Goal: Use online tool/utility: Utilize a website feature to perform a specific function

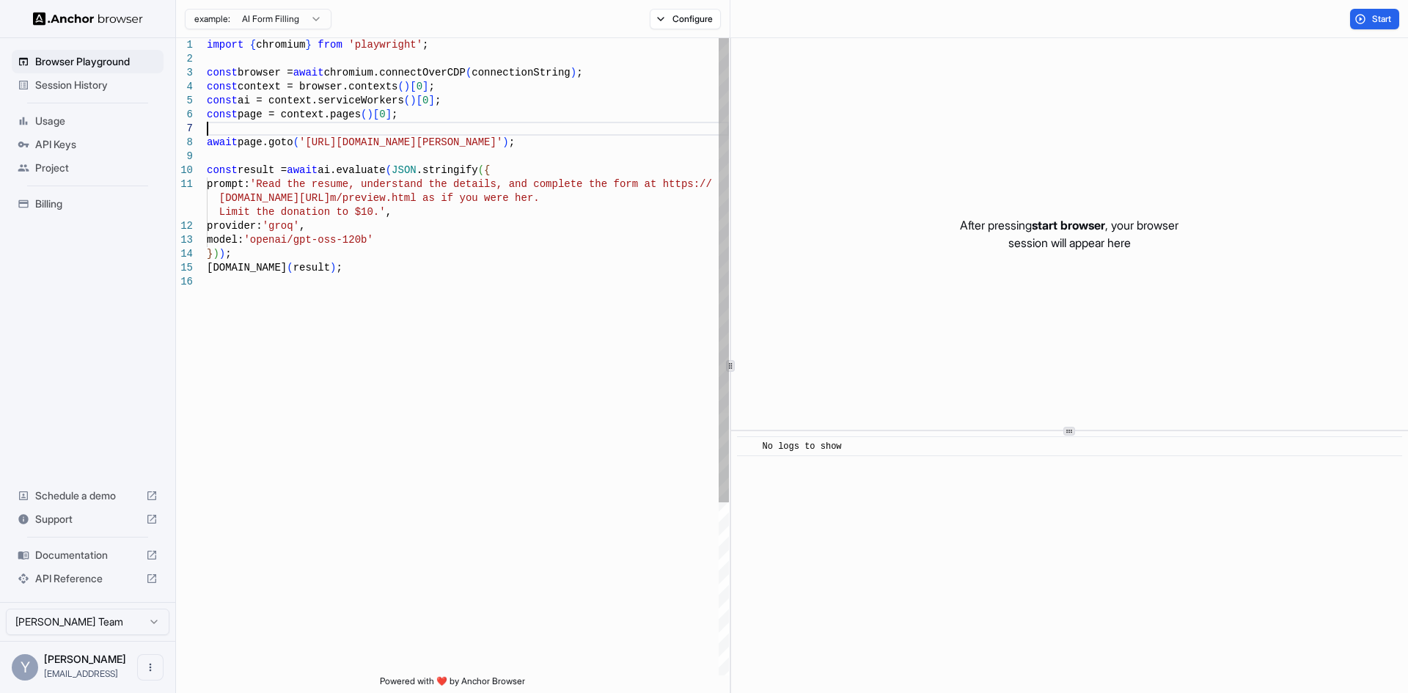
click at [469, 131] on div "import { chromium } from 'playwright' ; const browser = await chromium.connectO…" at bounding box center [468, 475] width 522 height 874
click at [383, 236] on div "import { chromium } from 'playwright' ; const browser = await chromium.connectO…" at bounding box center [468, 475] width 522 height 874
click at [408, 207] on div "import { chromium } from 'playwright' ; const browser = await chromium.connectO…" at bounding box center [468, 475] width 522 height 874
click at [441, 69] on div "import { chromium } from 'playwright' ; const browser = await chromium.connectO…" at bounding box center [468, 475] width 522 height 874
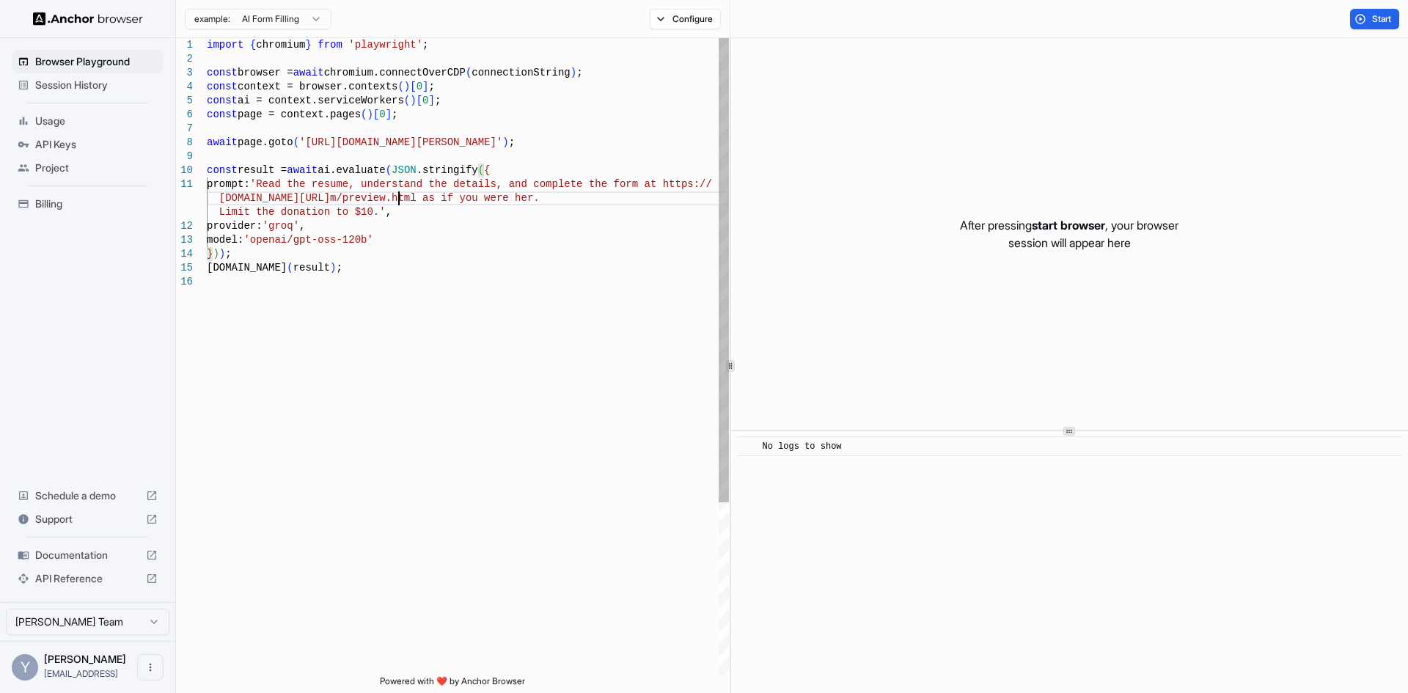
click at [396, 193] on div "import { chromium } from 'playwright' ; const browser = await chromium.connectO…" at bounding box center [468, 475] width 522 height 874
click at [408, 214] on div "import { chromium } from 'playwright' ; const browser = await chromium.connectO…" at bounding box center [468, 475] width 522 height 874
click at [315, 154] on div "import { chromium } from 'playwright' ; const browser = await chromium.connectO…" at bounding box center [468, 475] width 522 height 874
drag, startPoint x: 303, startPoint y: 141, endPoint x: 501, endPoint y: 133, distance: 198.1
click at [306, 140] on div "import { chromium } from 'playwright' ; const browser = await chromium.connectO…" at bounding box center [468, 475] width 522 height 874
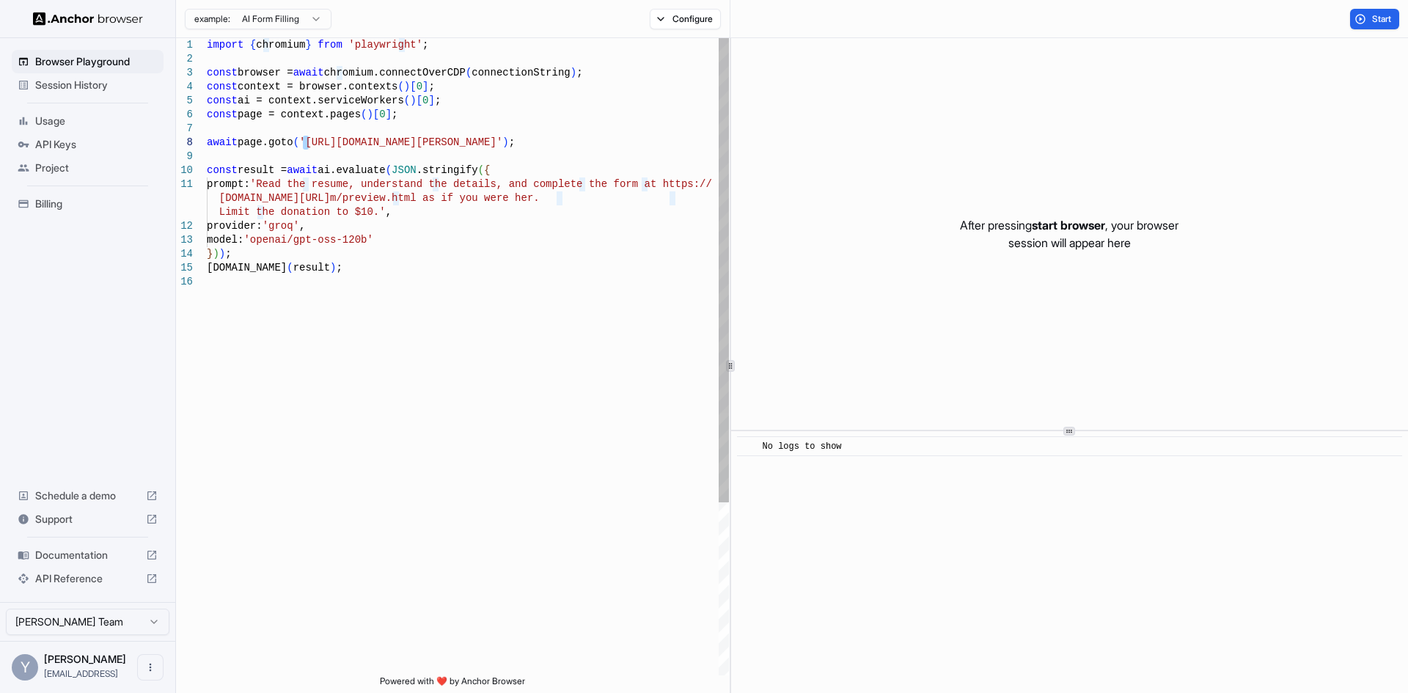
click at [521, 146] on div "import { chromium } from 'playwright' ; const browser = await chromium.connectO…" at bounding box center [468, 475] width 522 height 874
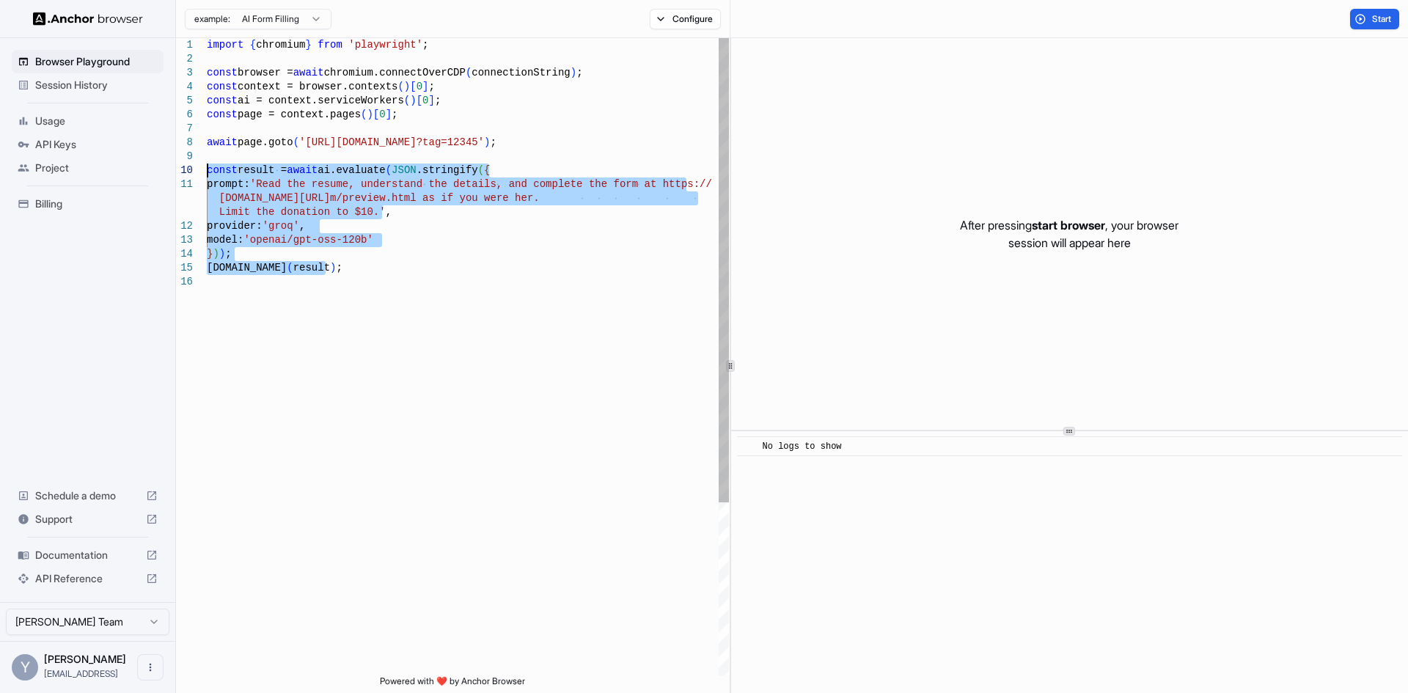
drag, startPoint x: 334, startPoint y: 268, endPoint x: 200, endPoint y: 168, distance: 167.0
click at [207, 168] on div "import { chromium } from 'playwright' ; const browser = await chromium.connectO…" at bounding box center [468, 475] width 522 height 874
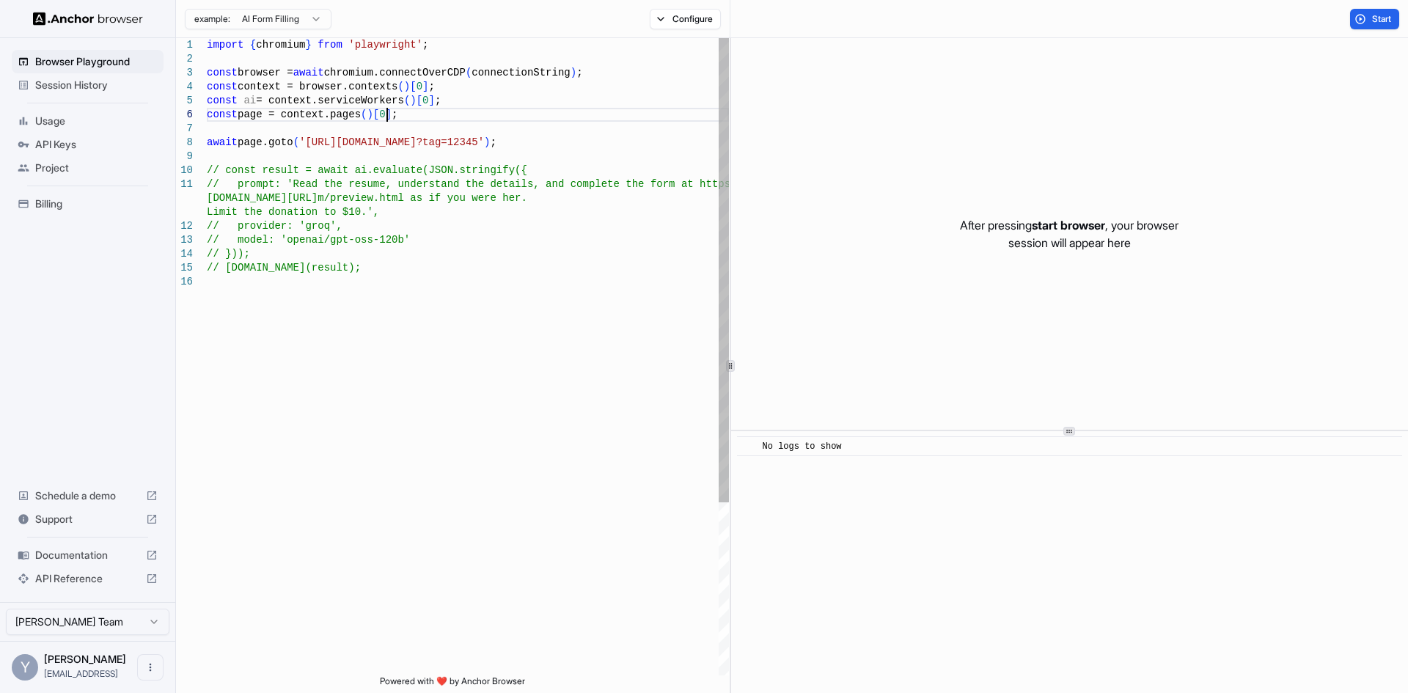
click at [456, 117] on div "import { chromium } from 'playwright' ; const browser = await chromium.connectO…" at bounding box center [468, 475] width 522 height 874
click at [1373, 19] on span "Start" at bounding box center [1382, 19] width 21 height 12
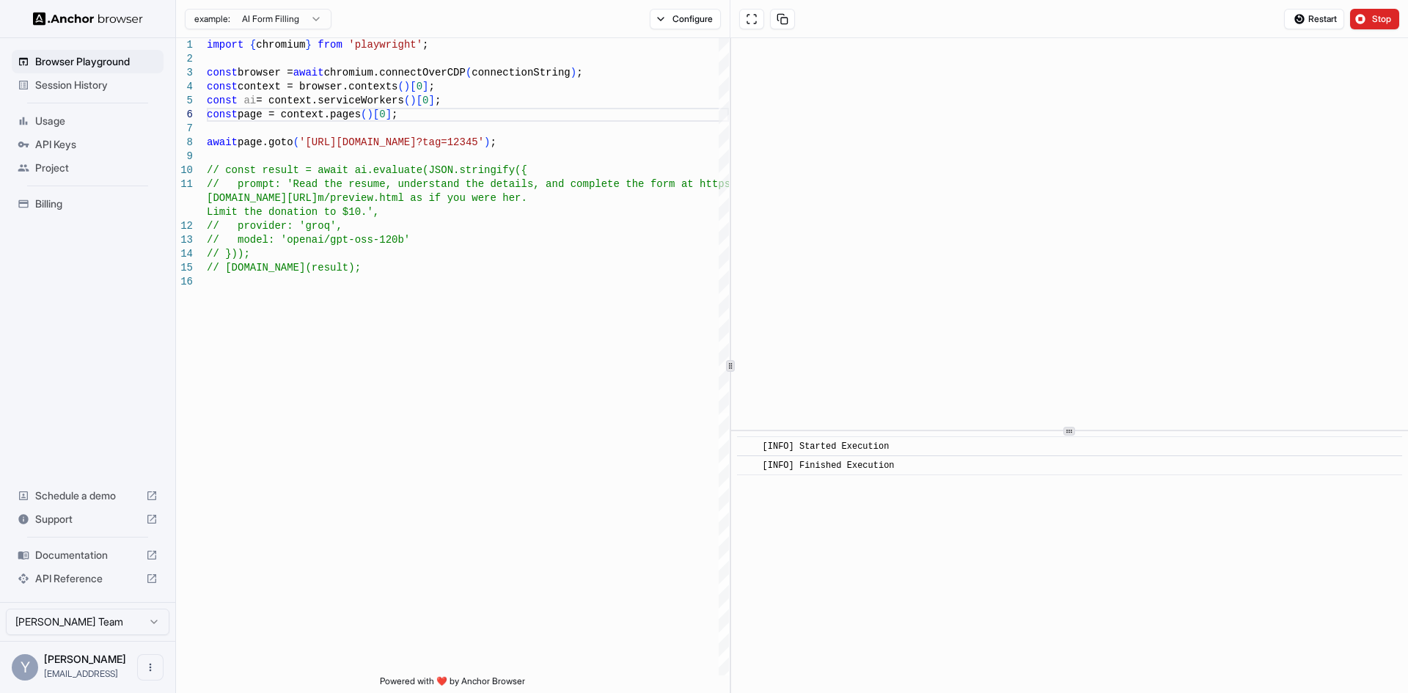
click at [1384, 21] on span "Stop" at bounding box center [1382, 19] width 21 height 12
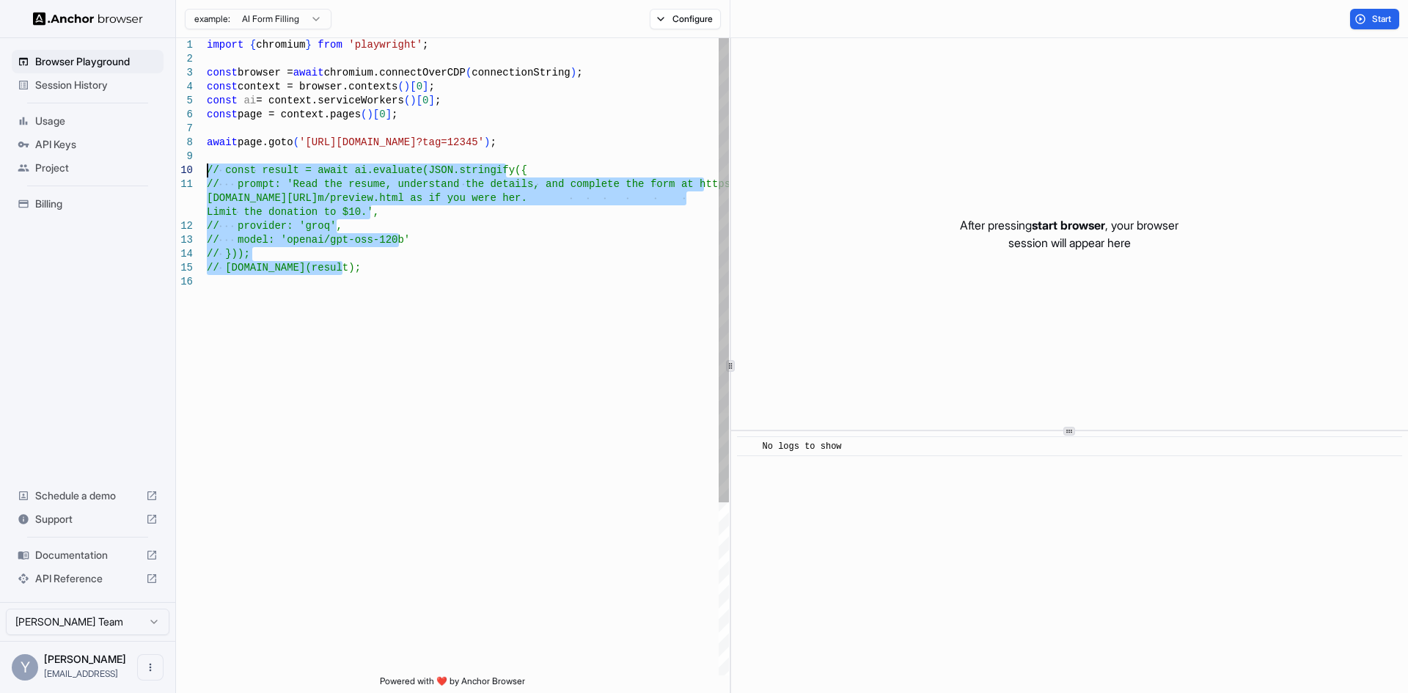
drag, startPoint x: 352, startPoint y: 268, endPoint x: 196, endPoint y: 166, distance: 185.5
click at [207, 166] on div "import { chromium } from 'playwright' ; const browser = await chromium.connectO…" at bounding box center [468, 475] width 522 height 874
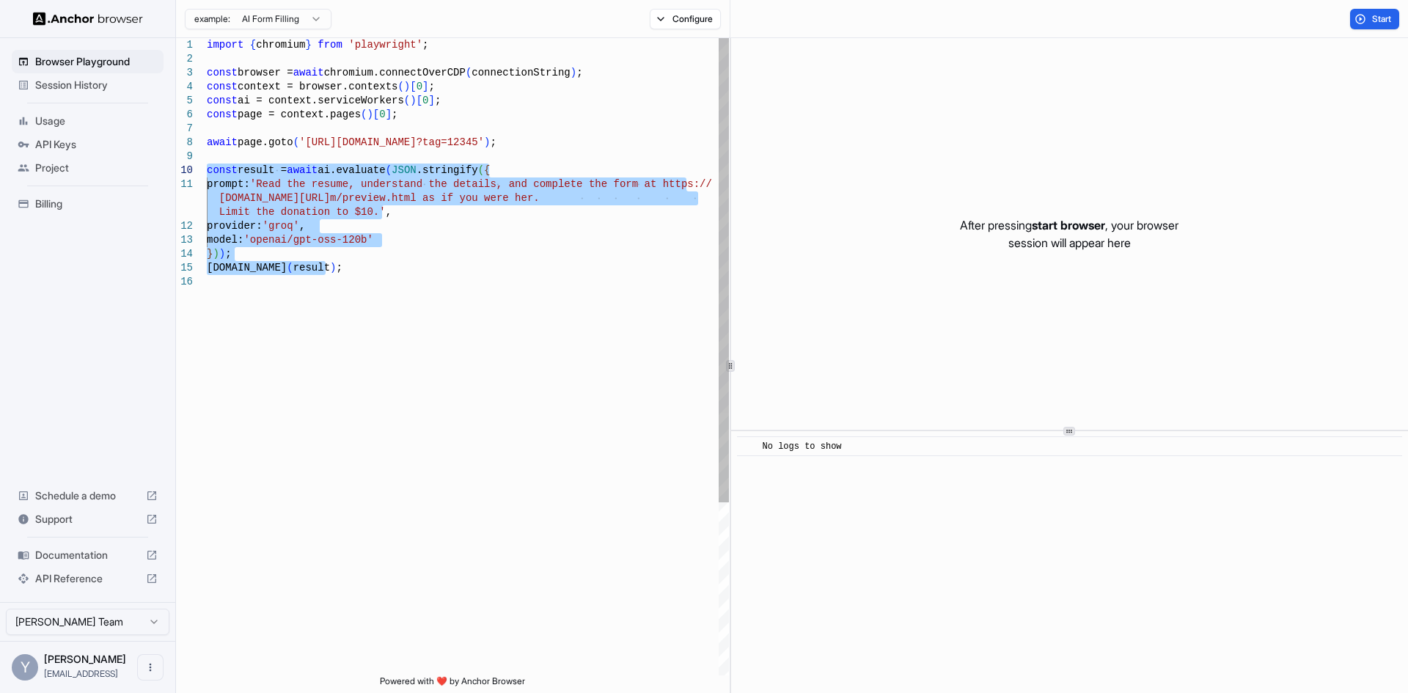
click at [362, 220] on div "import { chromium } from 'playwright' ; const browser = await chromium.connectO…" at bounding box center [468, 475] width 522 height 874
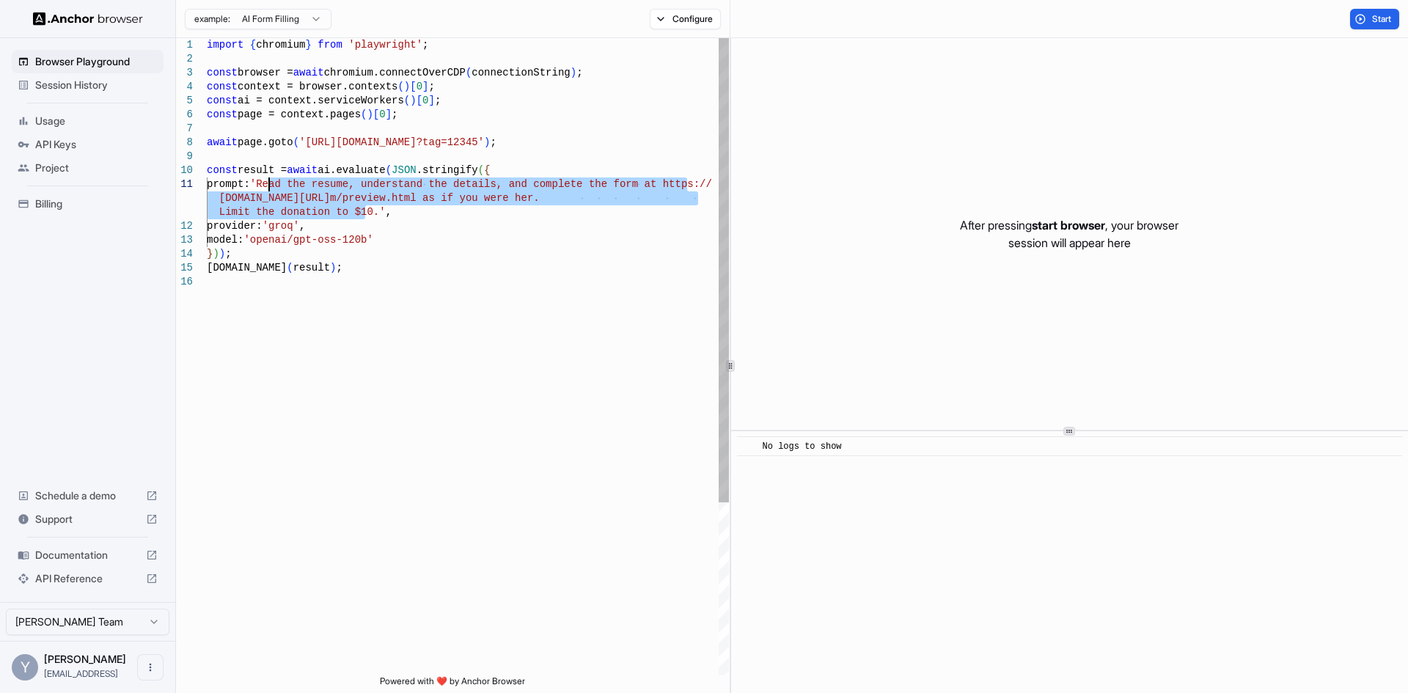
drag, startPoint x: 364, startPoint y: 212, endPoint x: 270, endPoint y: 183, distance: 98.1
click at [270, 183] on div "import { chromium } from 'playwright' ; const browser = await chromium.connectO…" at bounding box center [468, 475] width 522 height 874
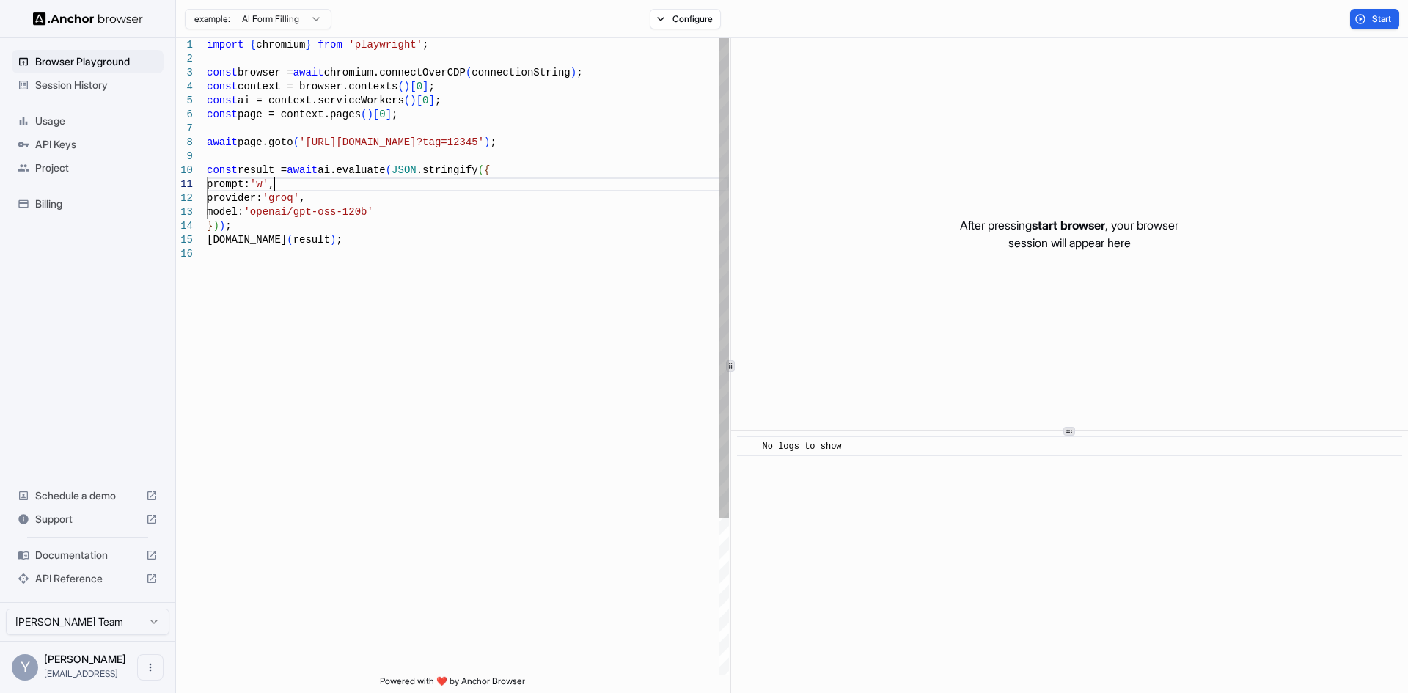
scroll to position [1, 0]
click at [267, 180] on div "import { chromium } from 'playwright' ; const browser = await chromium.connectO…" at bounding box center [468, 461] width 522 height 846
click at [1359, 18] on button "Start" at bounding box center [1374, 19] width 49 height 21
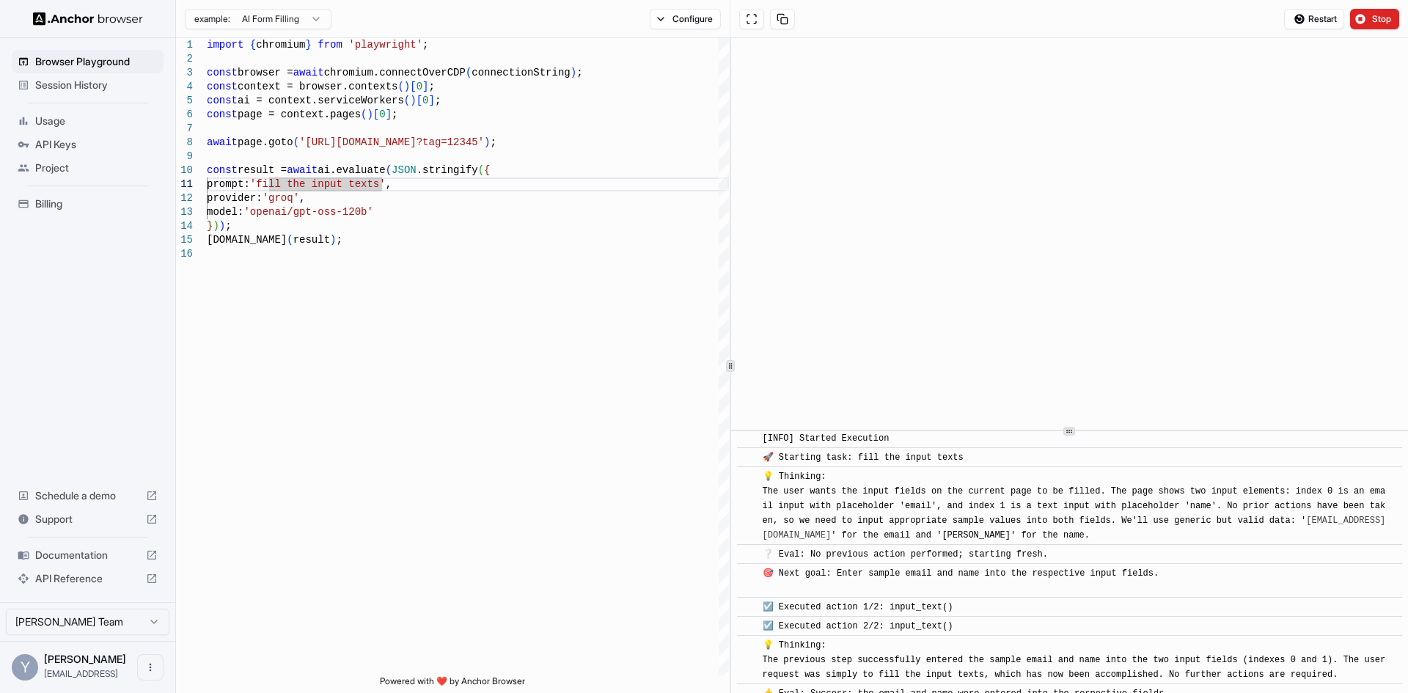
scroll to position [0, 0]
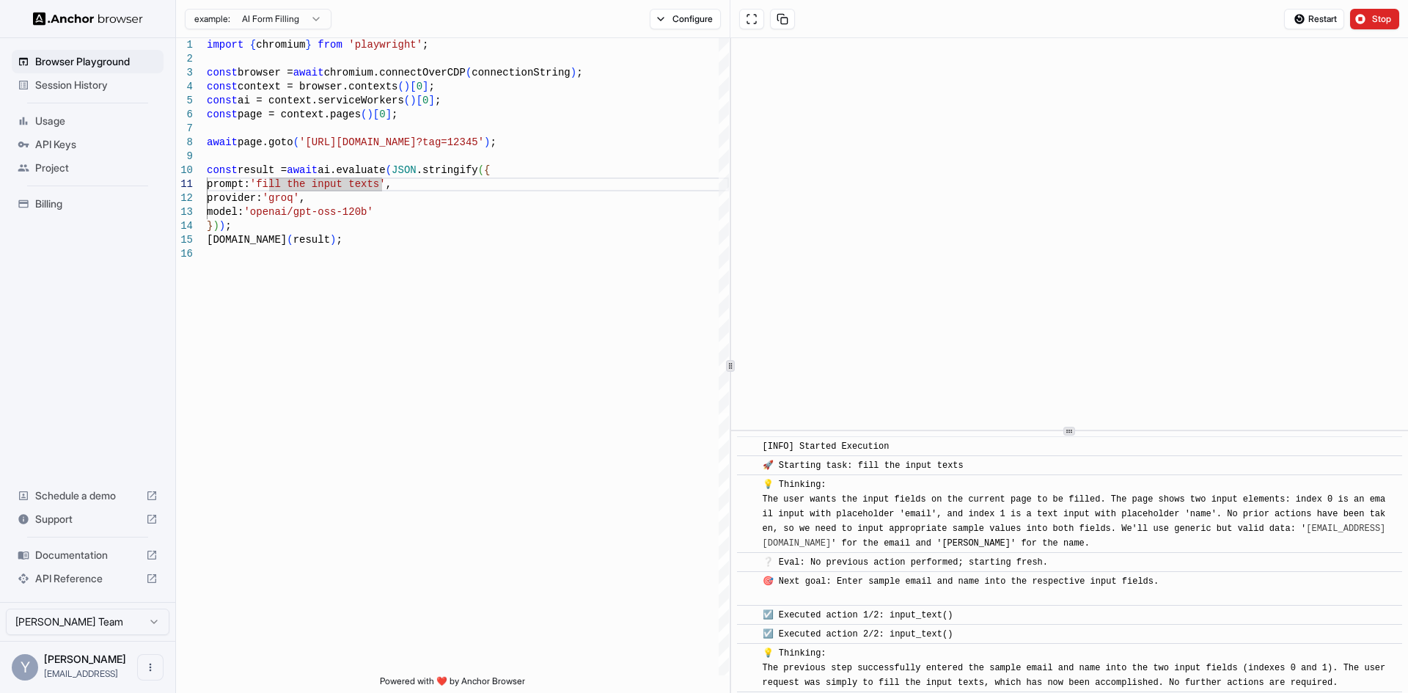
click at [749, 18] on button at bounding box center [751, 19] width 25 height 21
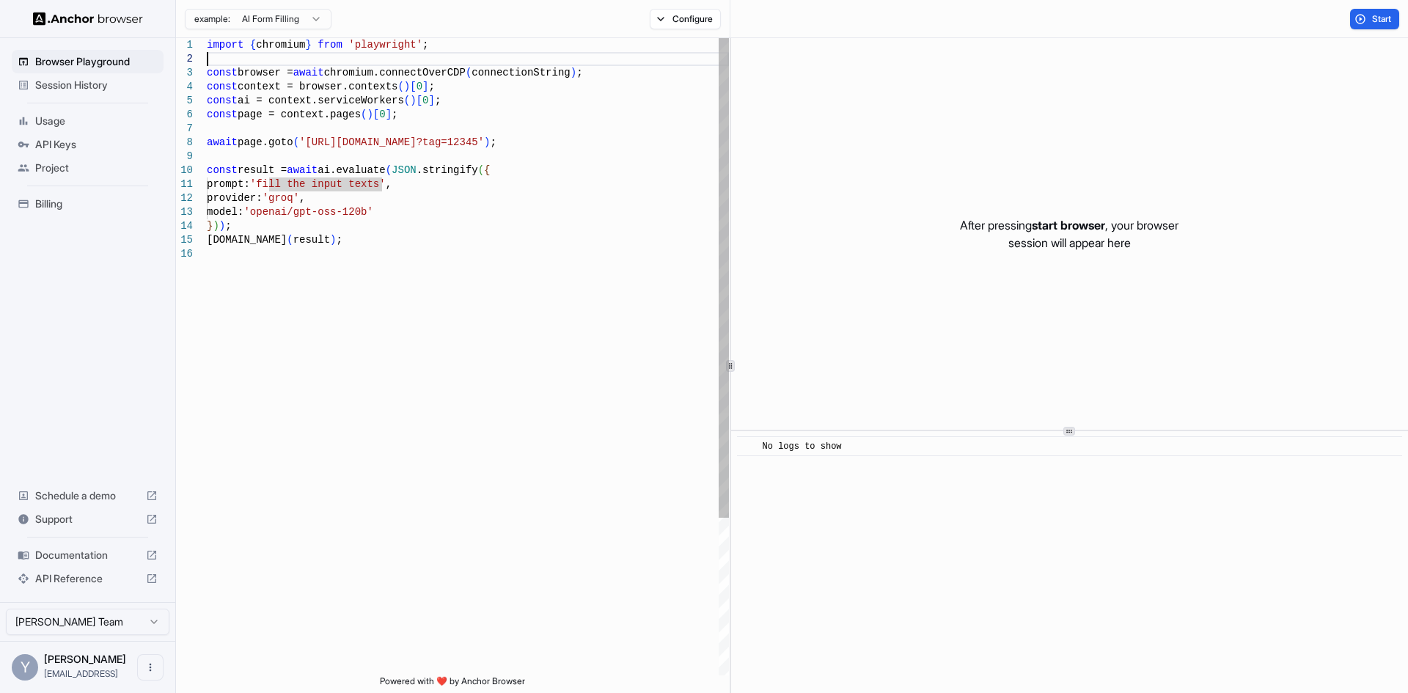
click at [353, 58] on div "import { chromium } from 'playwright' ; const browser = await chromium.connectO…" at bounding box center [468, 461] width 522 height 846
click at [291, 128] on div "import { chromium } from 'playwright' ; const browser = await chromium.connectO…" at bounding box center [468, 461] width 522 height 846
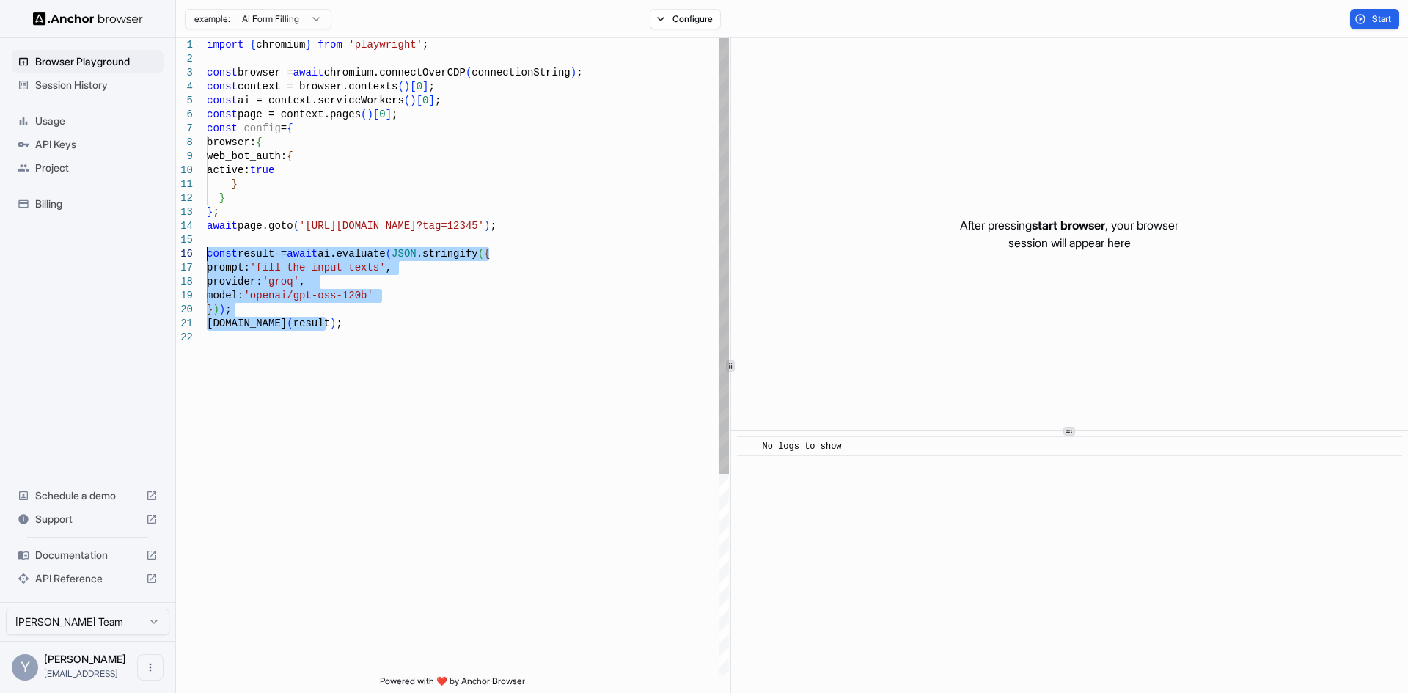
drag, startPoint x: 334, startPoint y: 328, endPoint x: 198, endPoint y: 258, distance: 152.5
click at [207, 258] on div "import { chromium } from 'playwright' ; const browser = await chromium.connectO…" at bounding box center [468, 503] width 522 height 930
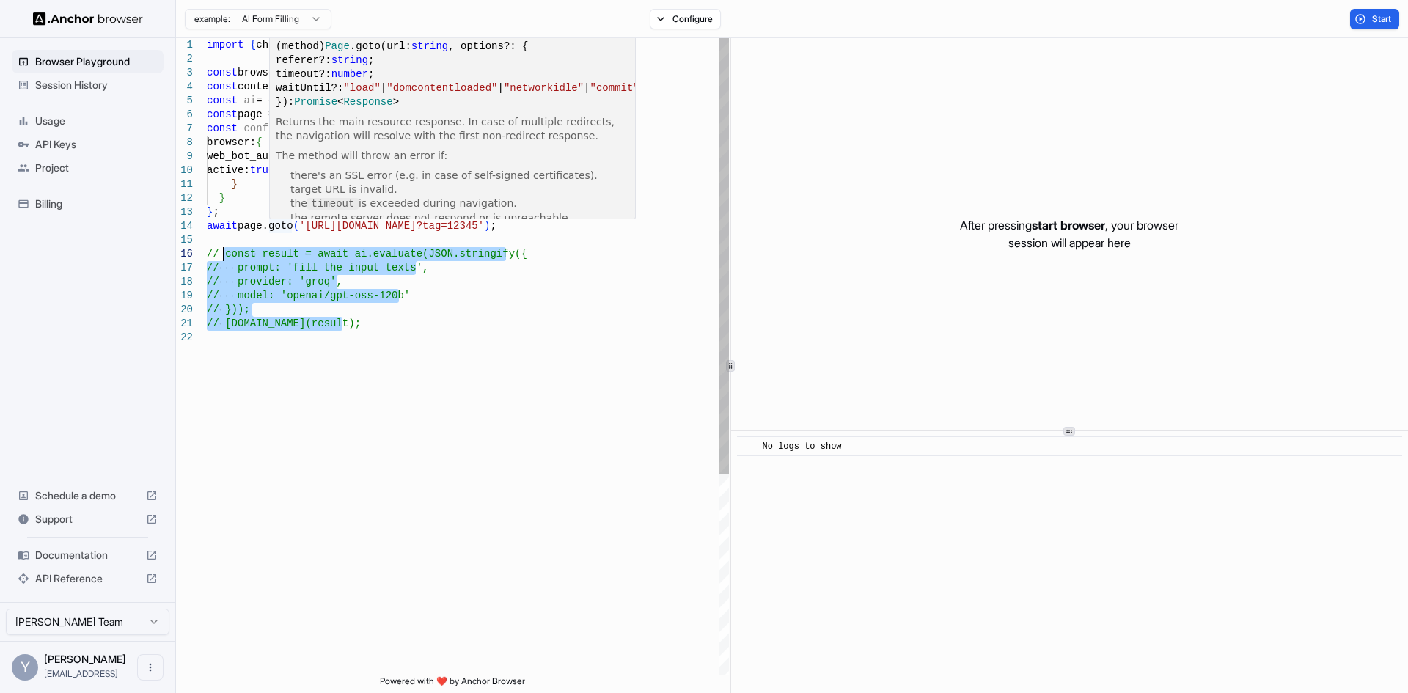
click at [302, 229] on div "import { chromium } from 'playwright' ; const browser = await chromium.connectO…" at bounding box center [468, 503] width 522 height 930
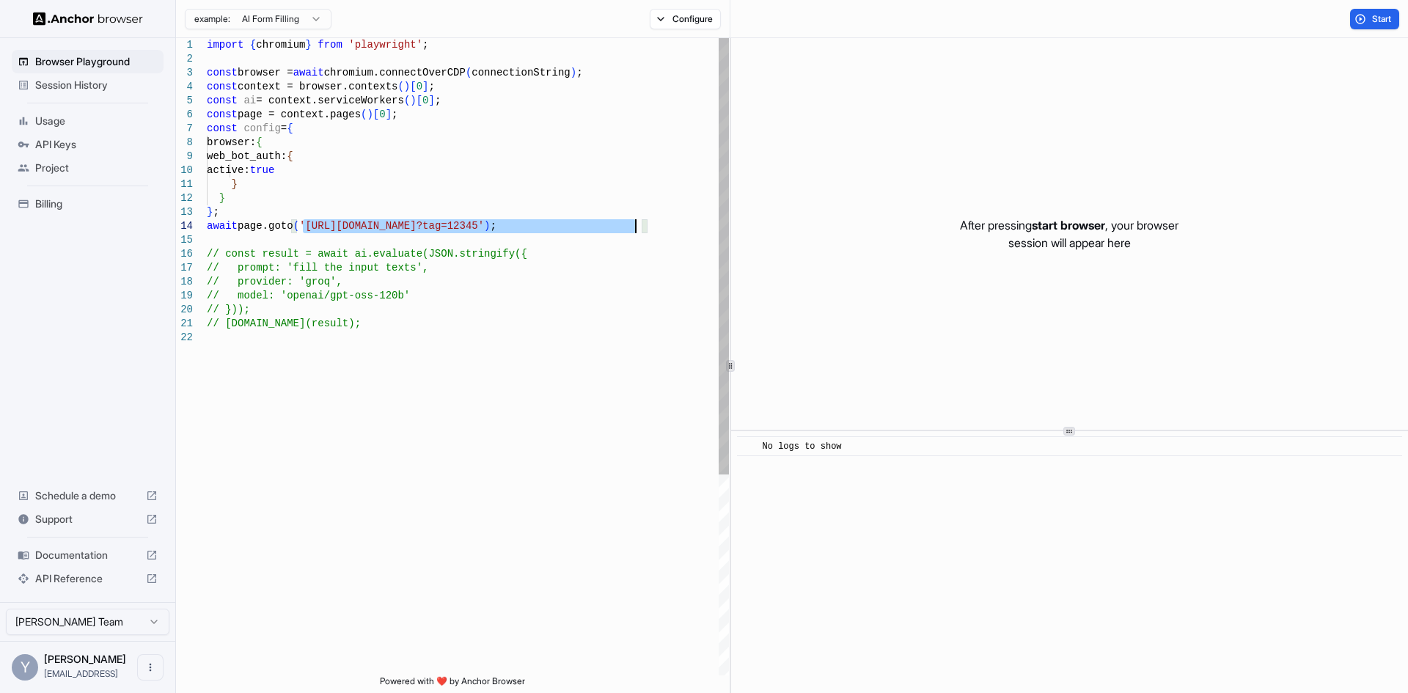
click at [637, 229] on div "import { chromium } from 'playwright' ; const browser = await chromium.connectO…" at bounding box center [468, 503] width 522 height 930
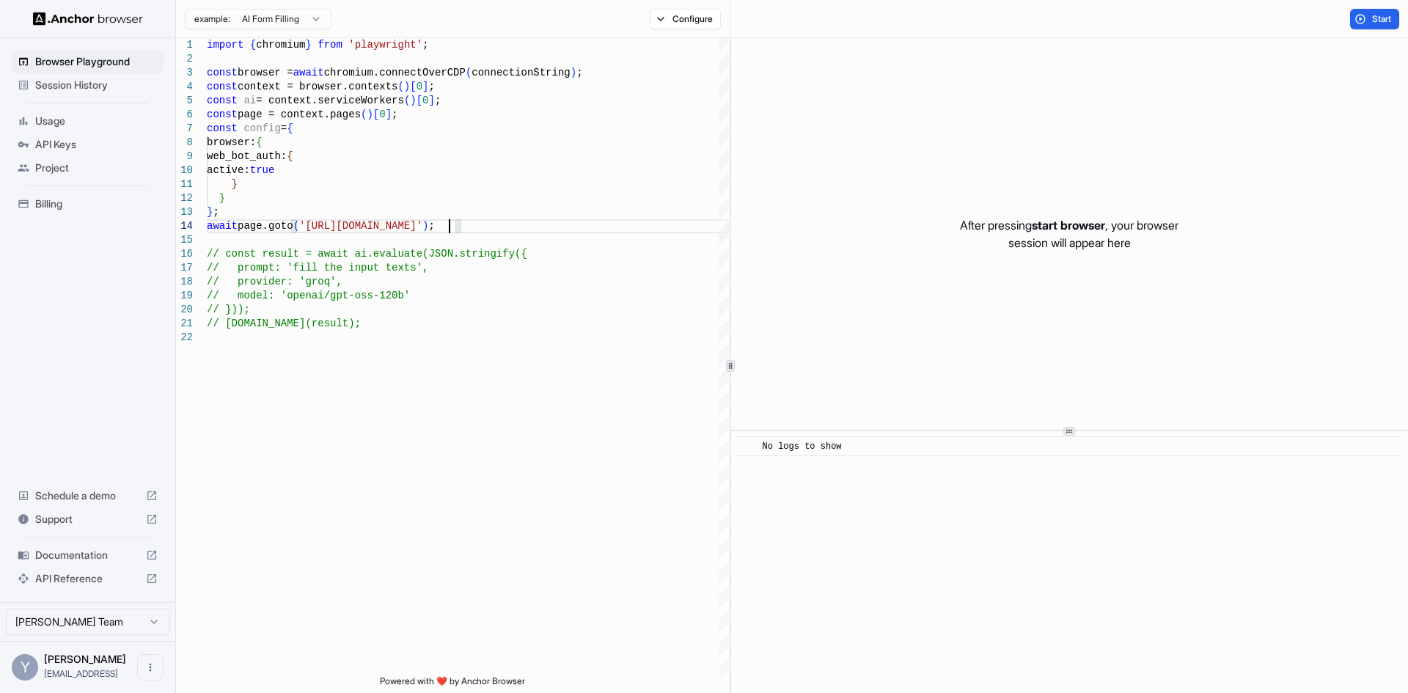
click at [1370, 16] on button "Start" at bounding box center [1374, 19] width 49 height 21
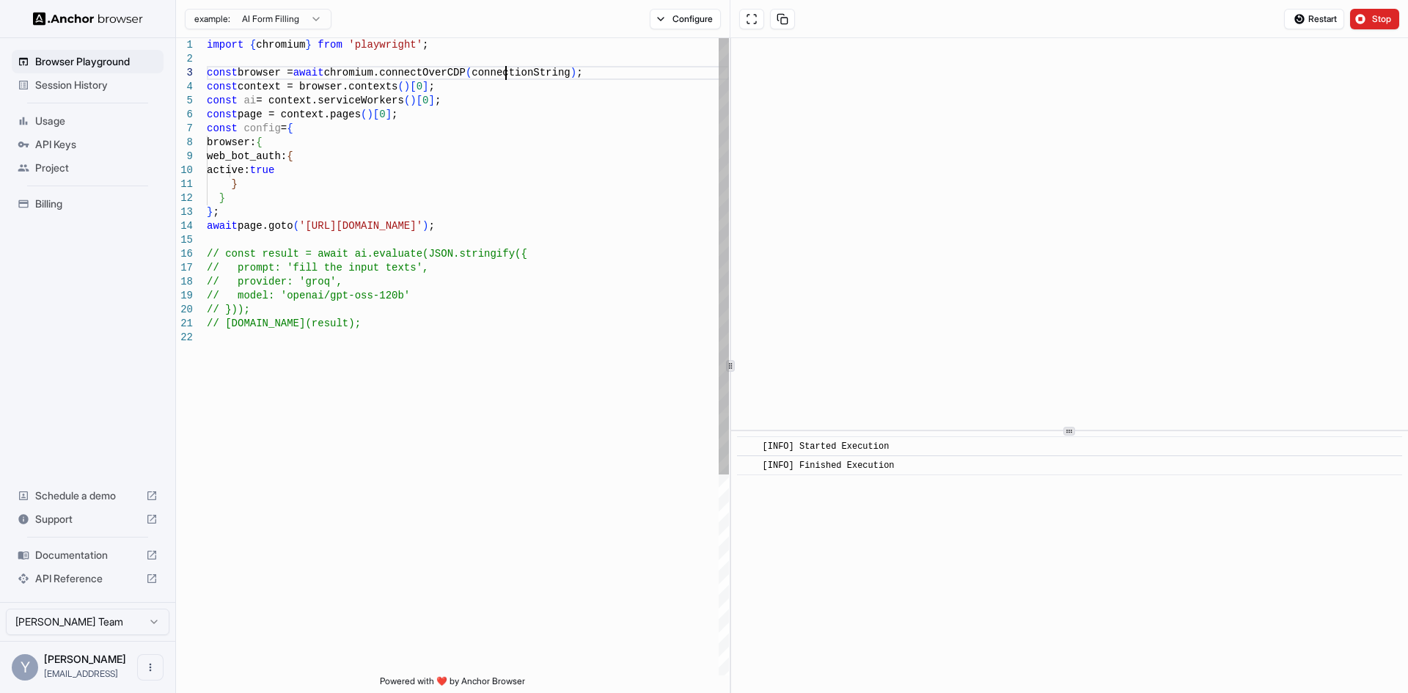
click at [507, 74] on div "import { chromium } from 'playwright' ; const browser = await chromium.connectO…" at bounding box center [468, 503] width 522 height 930
click at [689, 21] on button "Configure" at bounding box center [685, 19] width 71 height 21
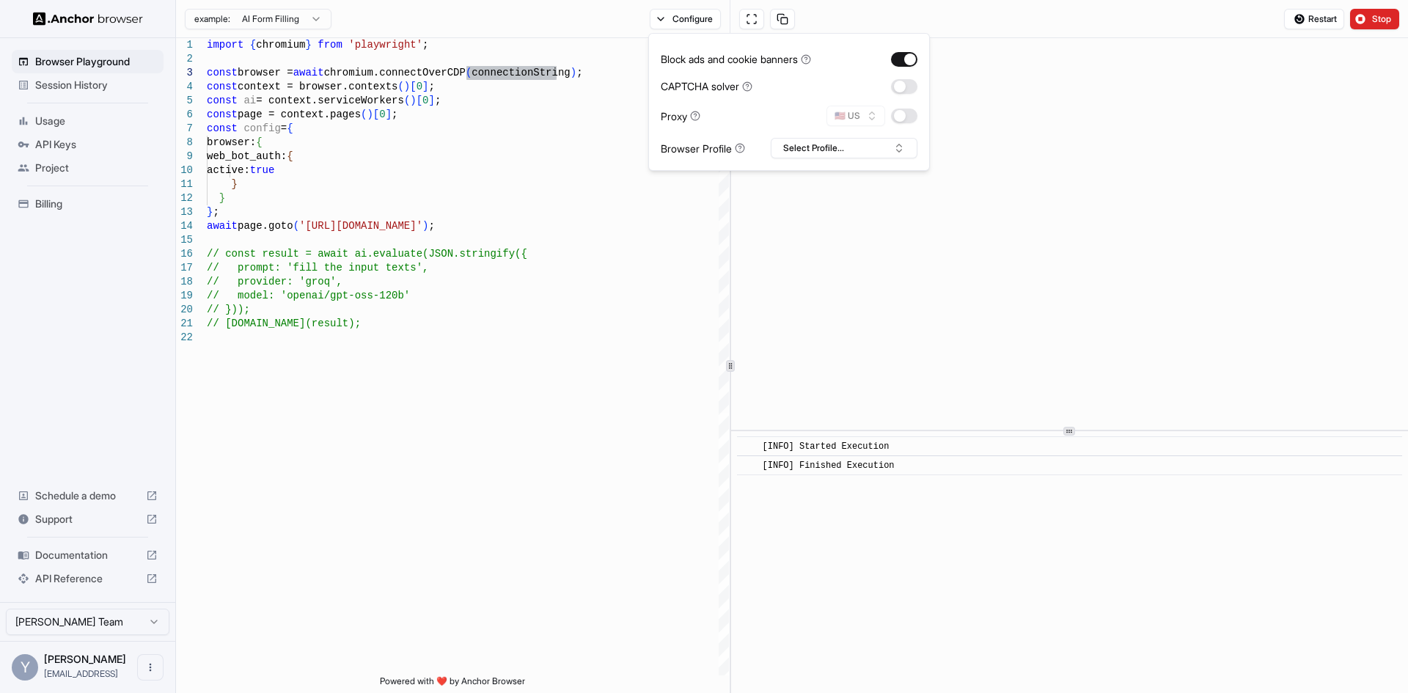
click at [804, 152] on button "Select Profile..." at bounding box center [844, 148] width 147 height 21
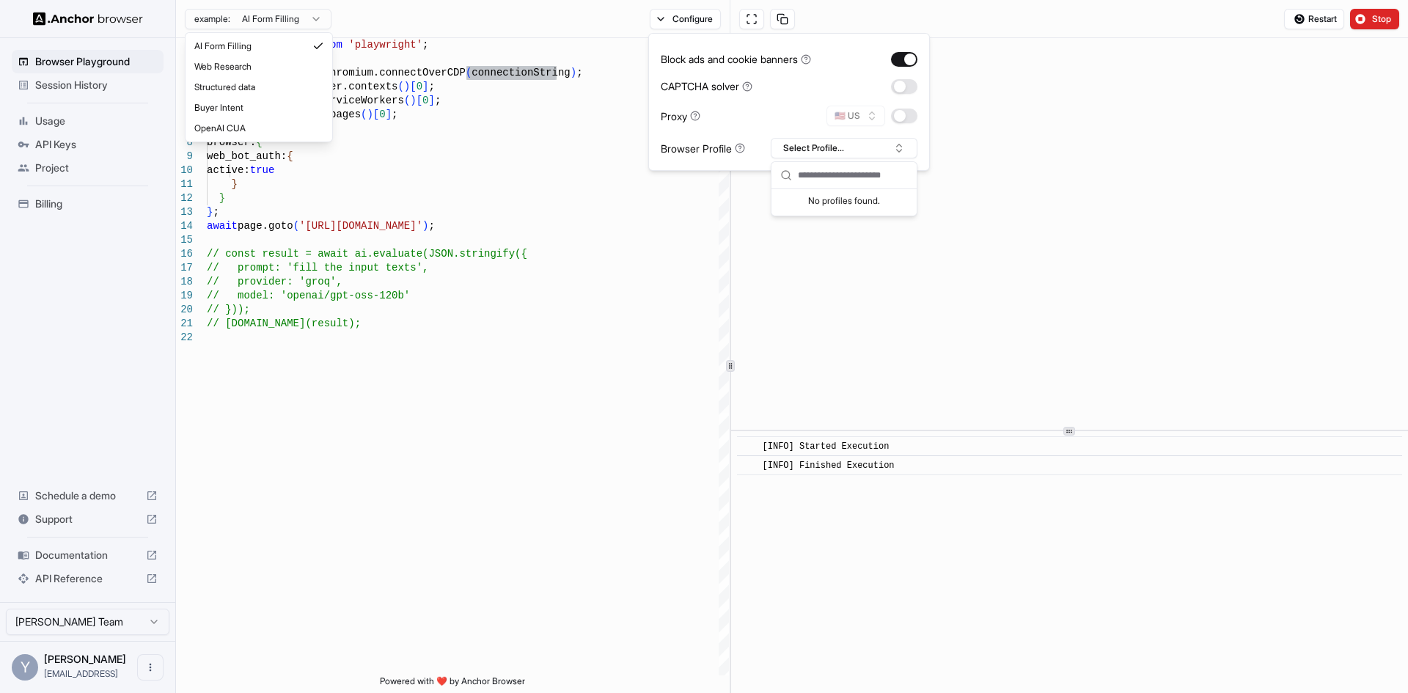
click at [284, 14] on html "Browser Playground Session History Usage API Keys Project Billing Schedule a de…" at bounding box center [704, 346] width 1408 height 693
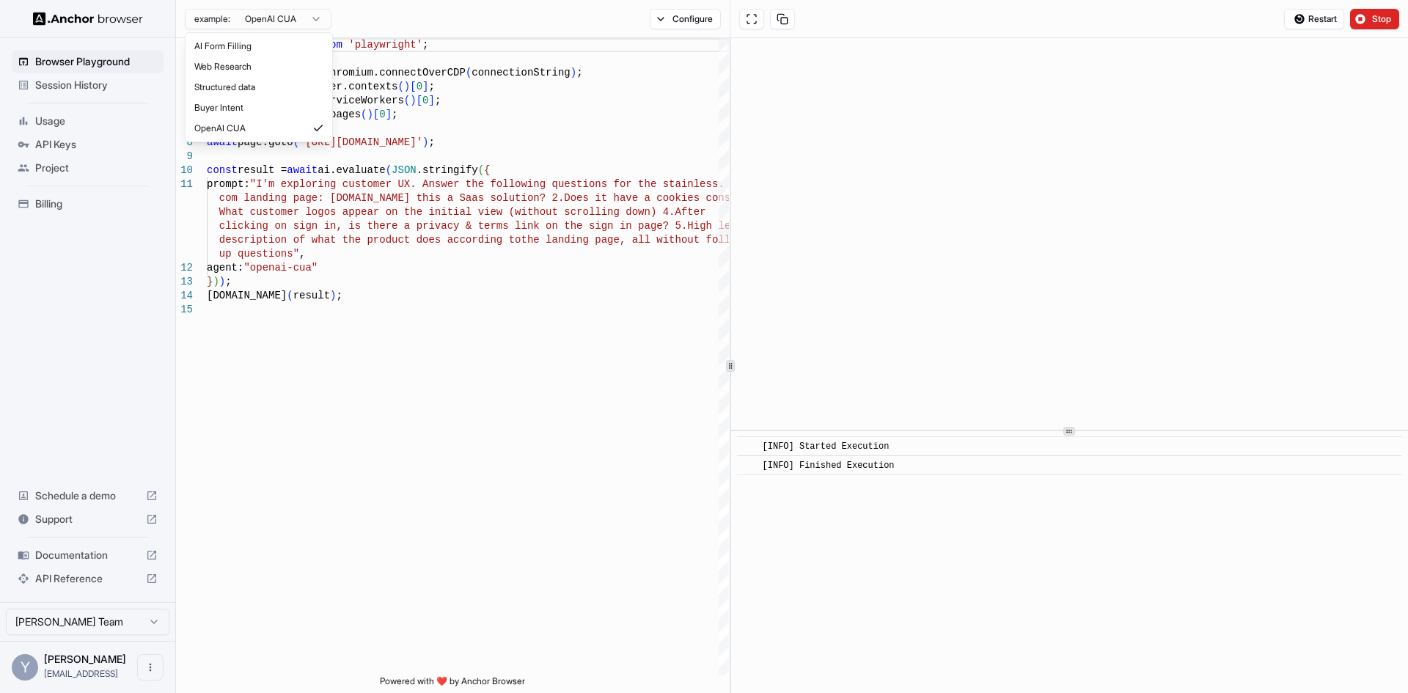
click at [290, 18] on html "Browser Playground Session History Usage API Keys Project Billing Schedule a de…" at bounding box center [704, 346] width 1408 height 693
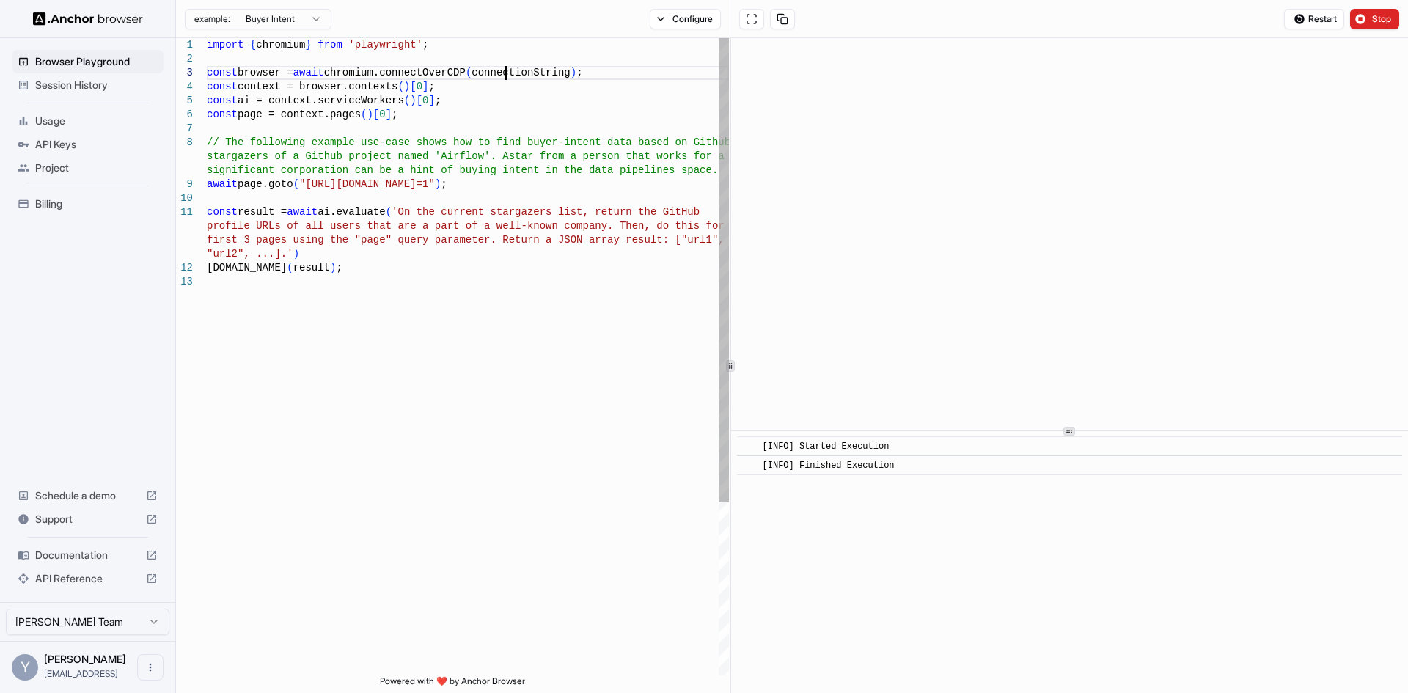
click at [506, 71] on div "import { chromium } from 'playwright' ; const browser = await chromium.connectO…" at bounding box center [468, 475] width 522 height 874
click at [262, 72] on div "import { chromium } from 'playwright' ; const browser = await chromium.connectO…" at bounding box center [468, 475] width 522 height 874
click at [487, 68] on div "import { chromium } from 'playwright' ; const browser = await chromium.connectO…" at bounding box center [468, 475] width 522 height 874
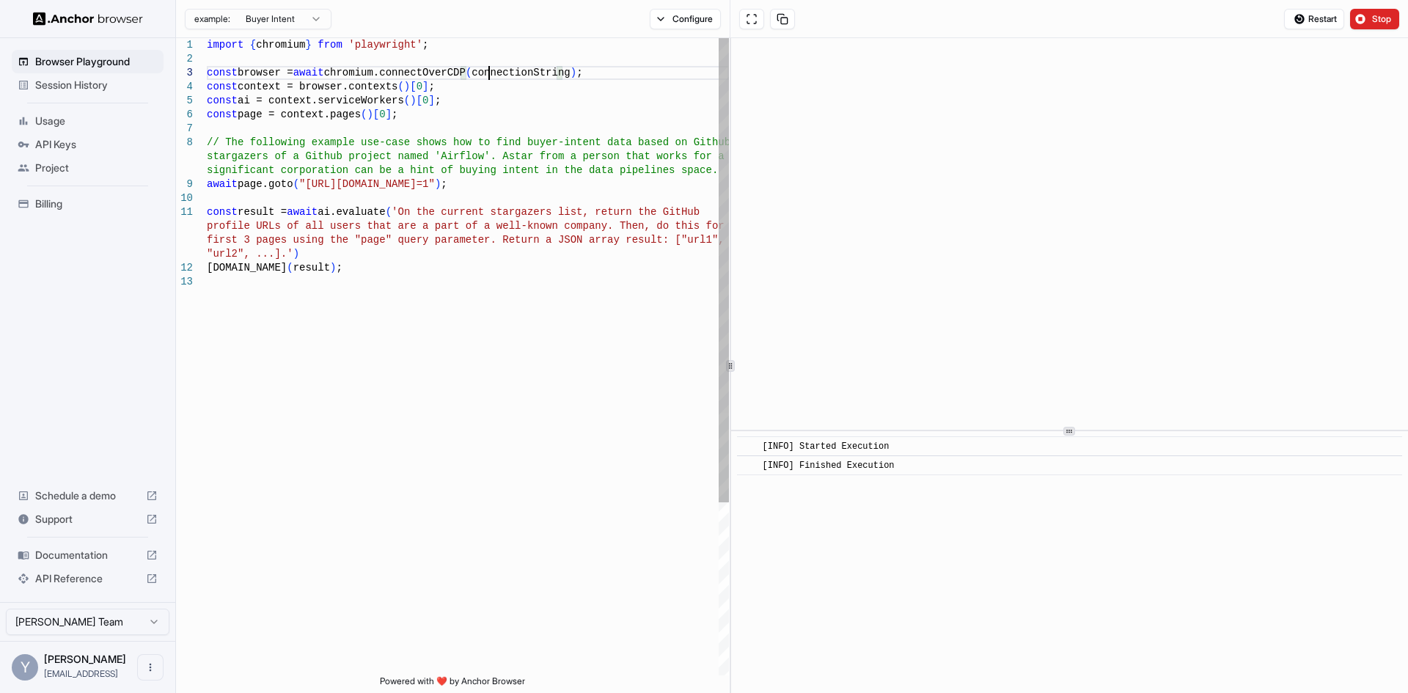
click at [487, 68] on div "import { chromium } from 'playwright' ; const browser = await chromium.connectO…" at bounding box center [468, 475] width 522 height 874
click at [277, 100] on div "import { chromium } from 'playwright' ; const browser = await chromium.connectO…" at bounding box center [468, 475] width 522 height 874
click at [243, 103] on div "import { chromium } from 'playwright' ; const browser = await chromium.connectO…" at bounding box center [468, 475] width 522 height 874
click at [244, 104] on div "import { chromium } from 'playwright' ; const browser = await chromium.connectO…" at bounding box center [468, 475] width 522 height 874
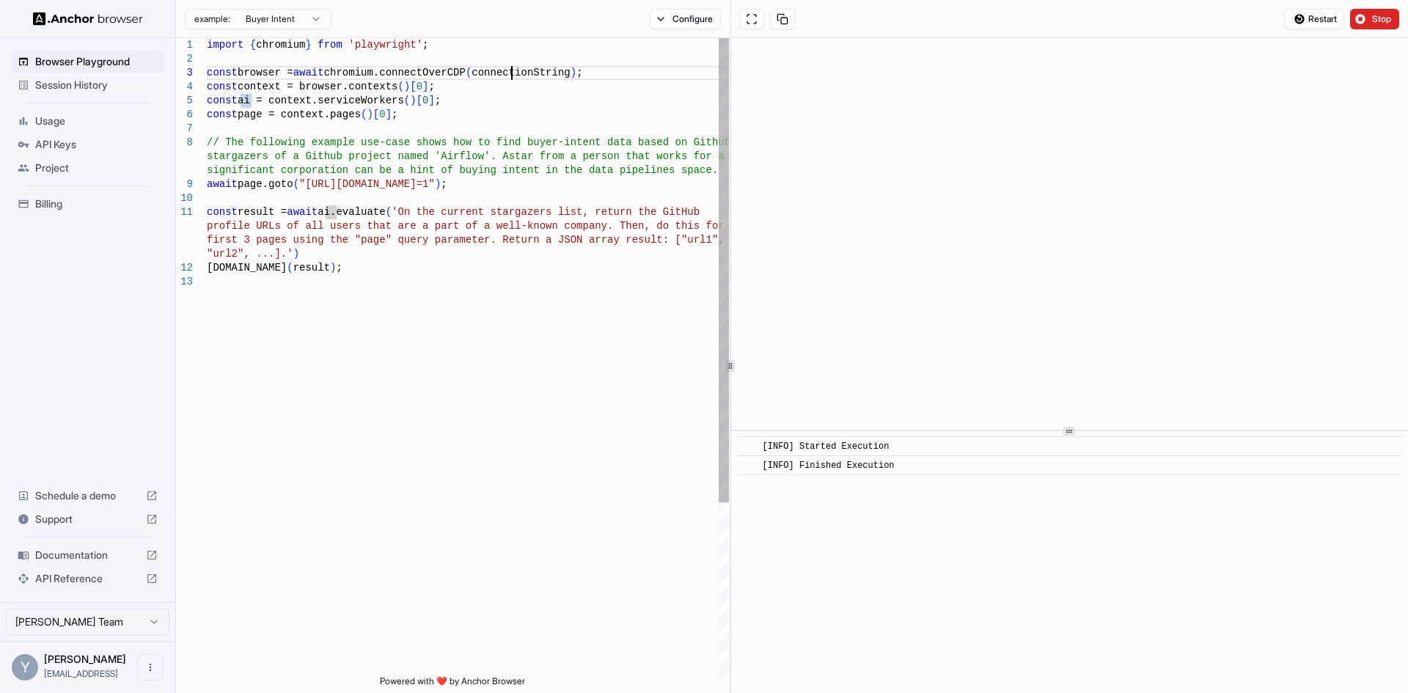
click at [512, 67] on div "import { chromium } from 'playwright' ; const browser = await chromium.connectO…" at bounding box center [468, 475] width 522 height 874
click at [244, 180] on div "import { chromium } from 'playwright' ; const browser = await chromium.connectO…" at bounding box center [468, 475] width 522 height 874
click at [304, 15] on html "Browser Playground Session History Usage API Keys Project Billing Schedule a de…" at bounding box center [704, 346] width 1408 height 693
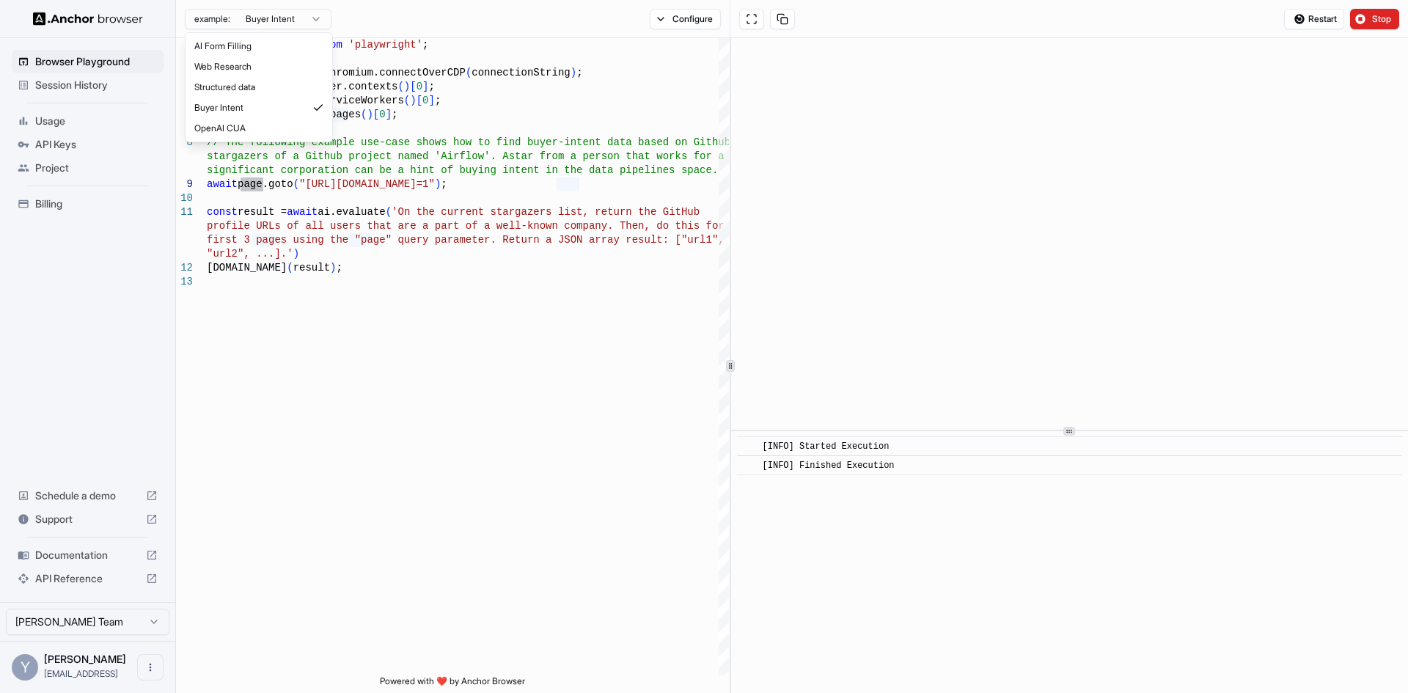
type textarea "**********"
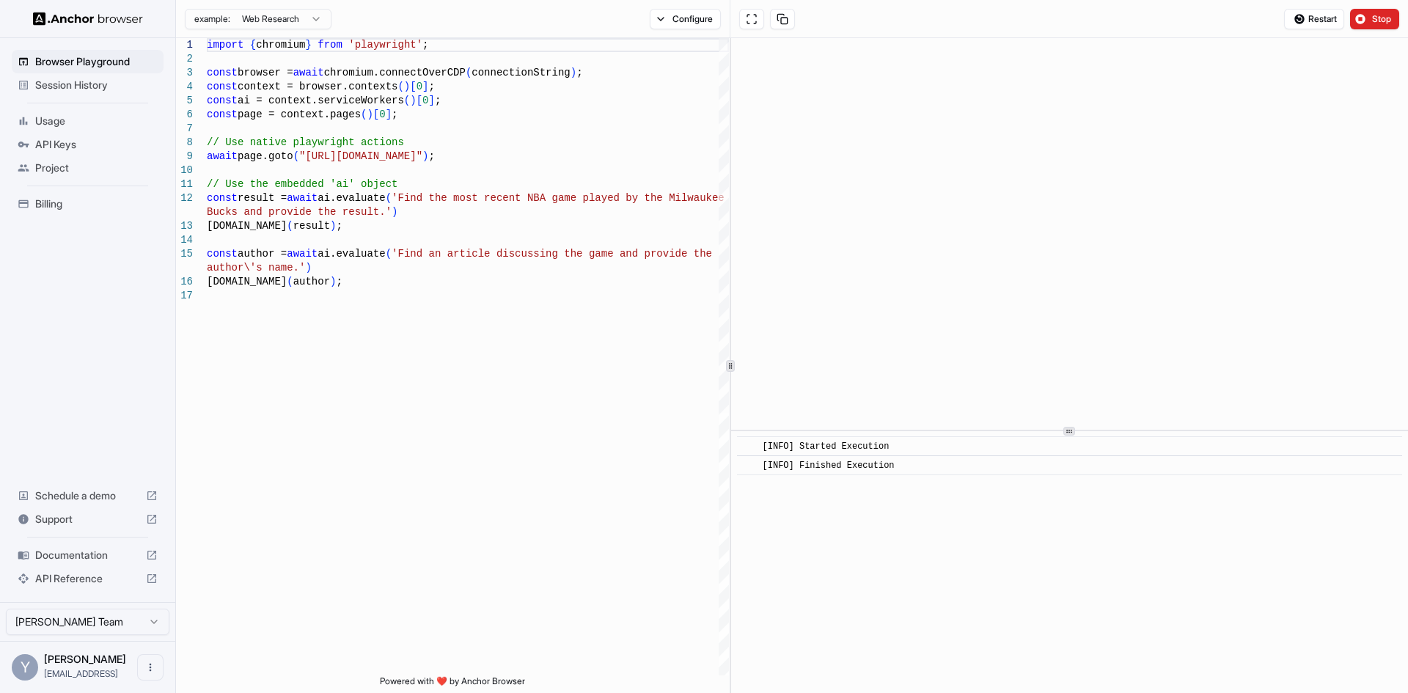
click at [683, 15] on button "Configure" at bounding box center [685, 19] width 71 height 21
click at [243, 26] on html "Browser Playground Session History Usage API Keys Project Billing Schedule a de…" at bounding box center [704, 346] width 1408 height 693
click at [515, 137] on html "Browser Playground Session History Usage API Keys Project Billing Schedule a de…" at bounding box center [704, 346] width 1408 height 693
click at [82, 87] on span "Session History" at bounding box center [96, 85] width 122 height 15
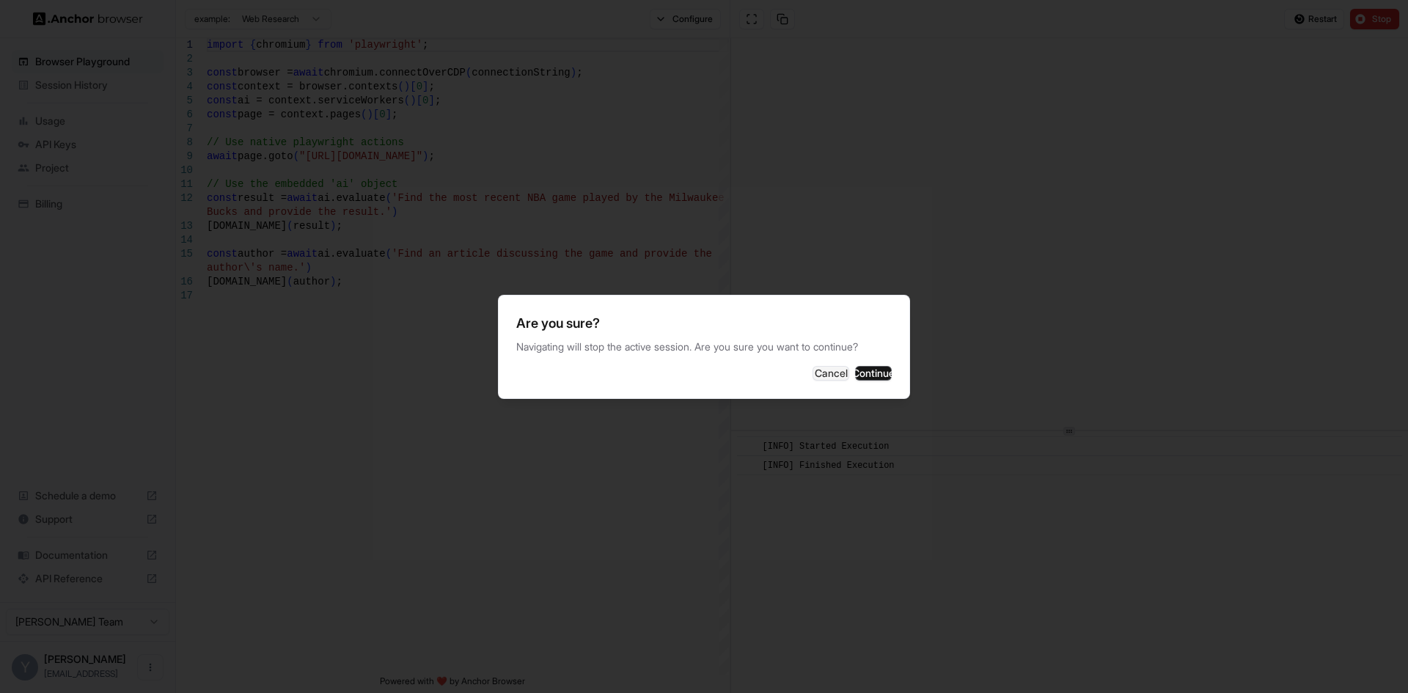
click at [863, 379] on button "Continue" at bounding box center [873, 373] width 37 height 15
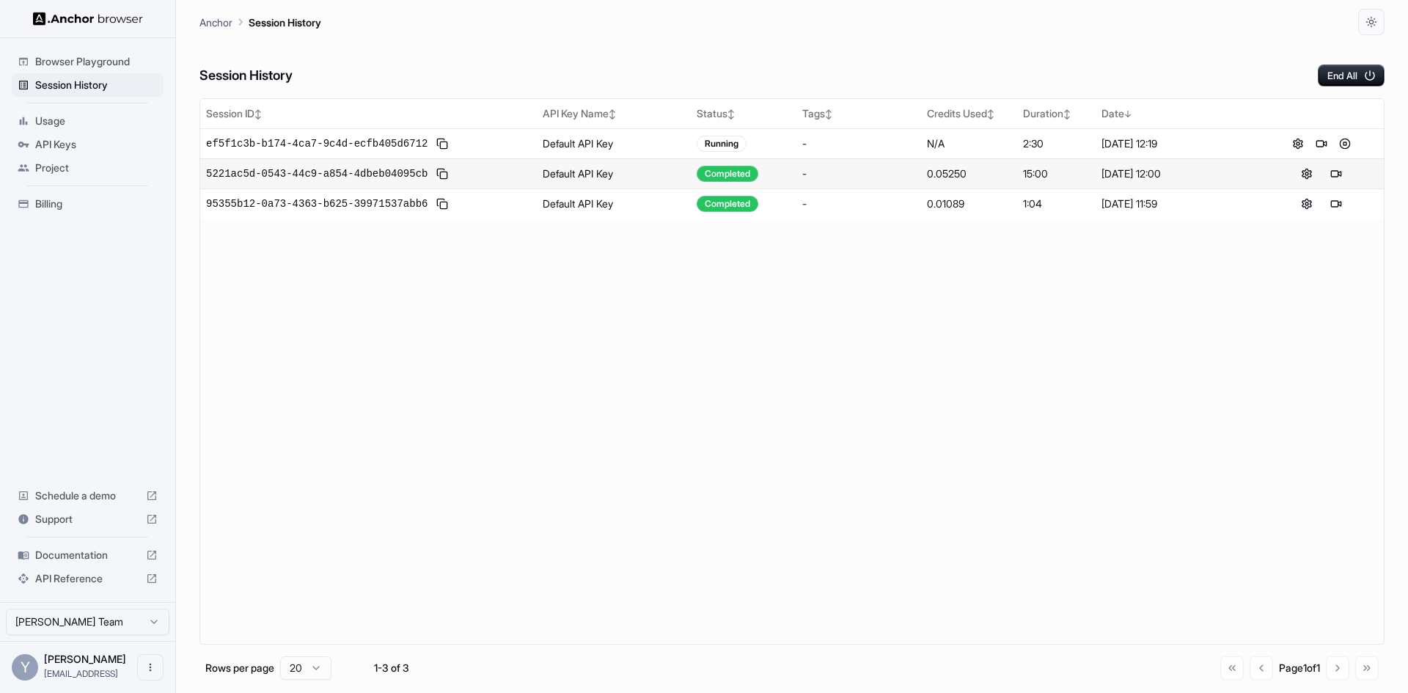
click at [1346, 73] on button "End All" at bounding box center [1351, 76] width 67 height 22
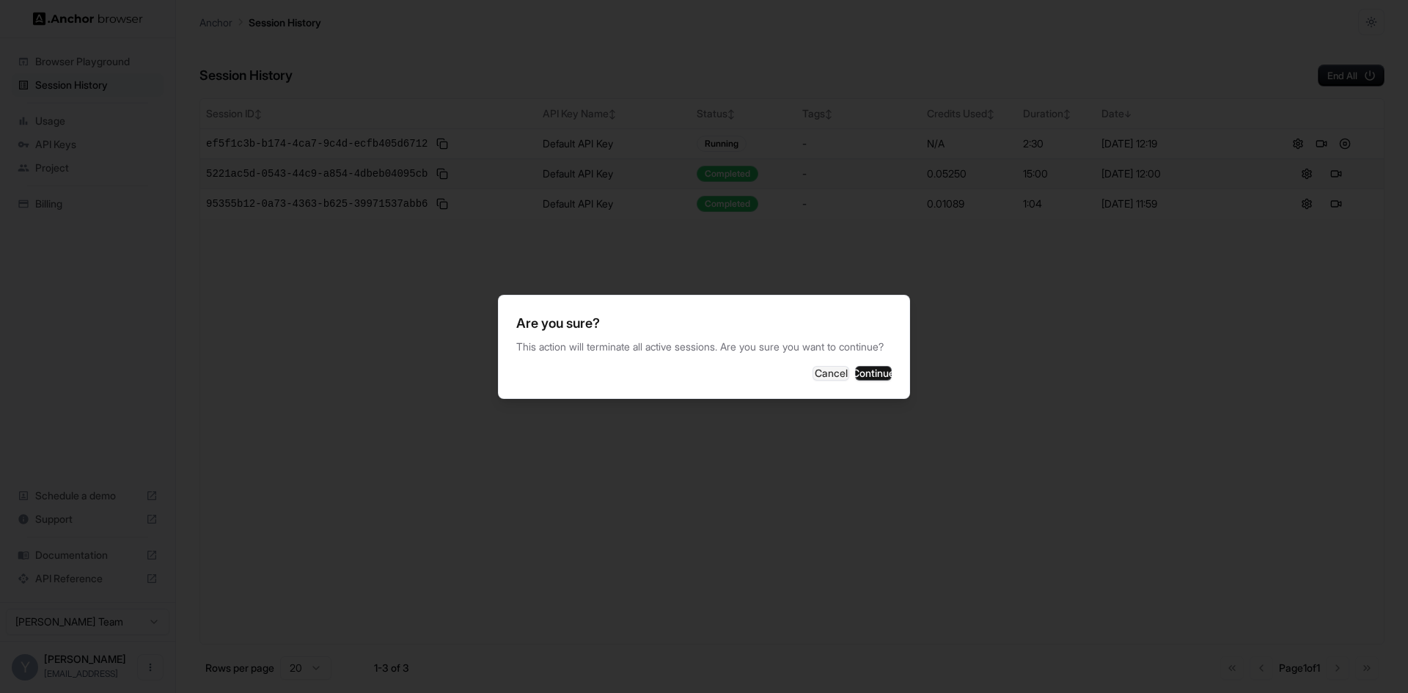
click at [869, 379] on button "Continue" at bounding box center [873, 373] width 37 height 15
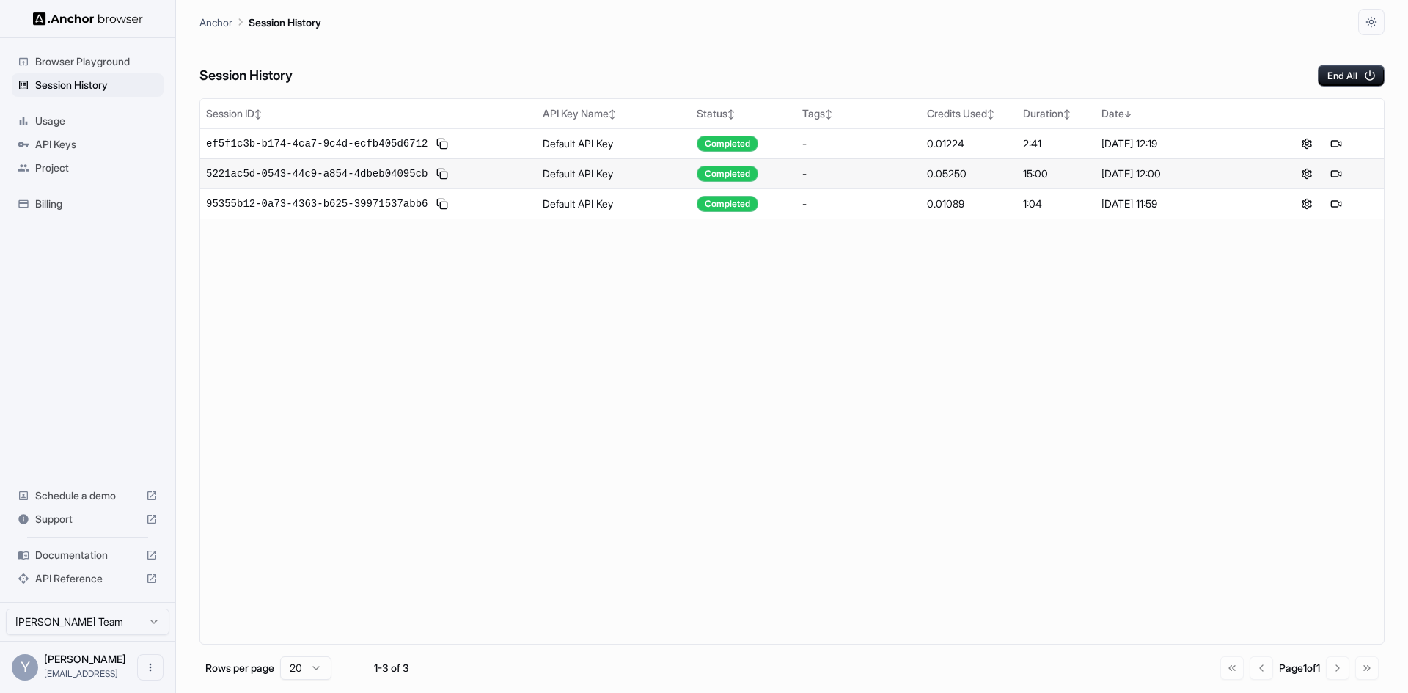
click at [89, 63] on span "Browser Playground" at bounding box center [96, 61] width 122 height 15
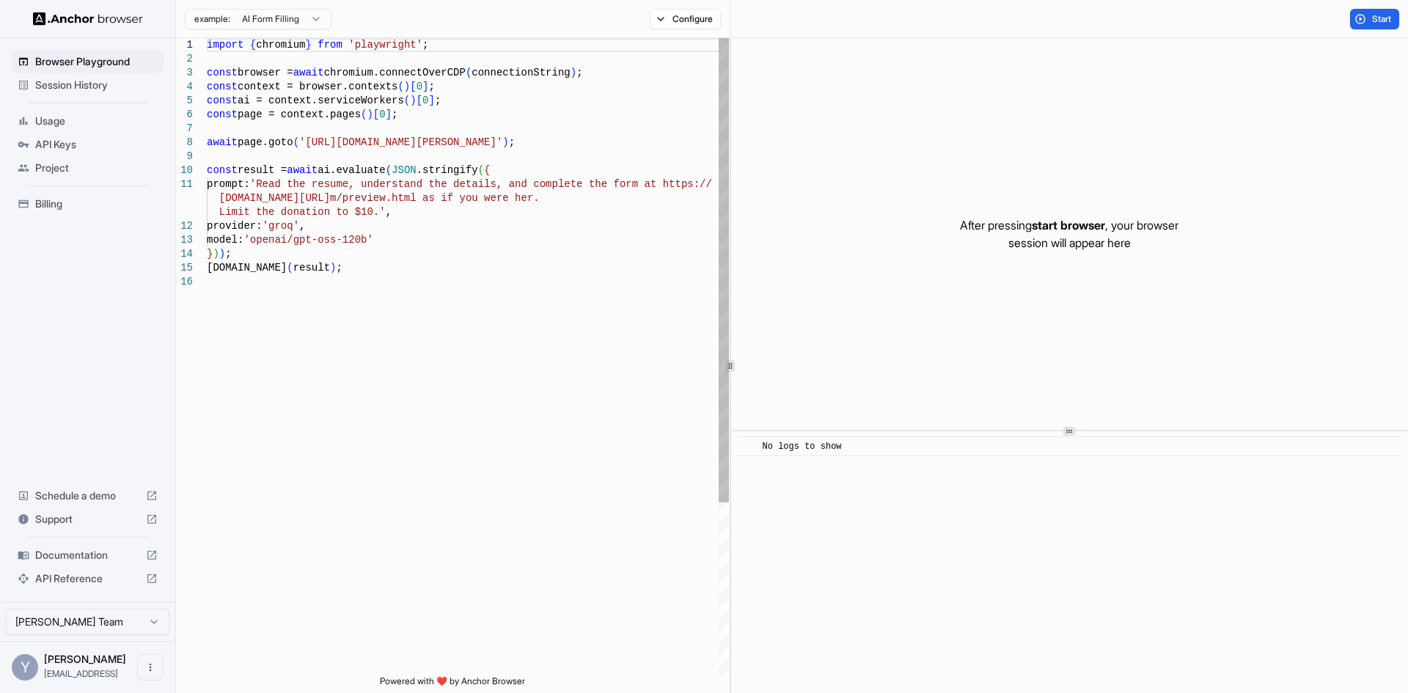
click at [454, 231] on div "import { chromium } from 'playwright' ; const browser = await chromium.connectO…" at bounding box center [468, 475] width 522 height 874
click at [1386, 15] on span "Start" at bounding box center [1382, 19] width 21 height 12
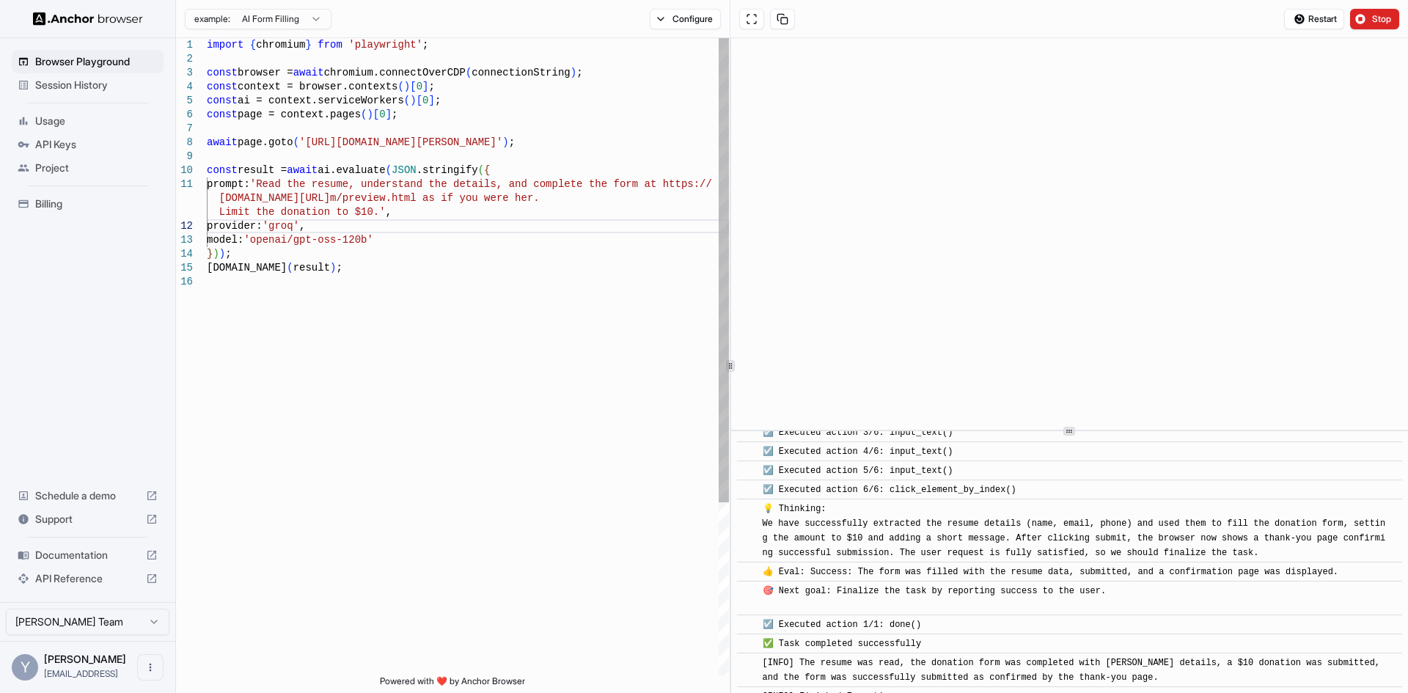
scroll to position [617, 0]
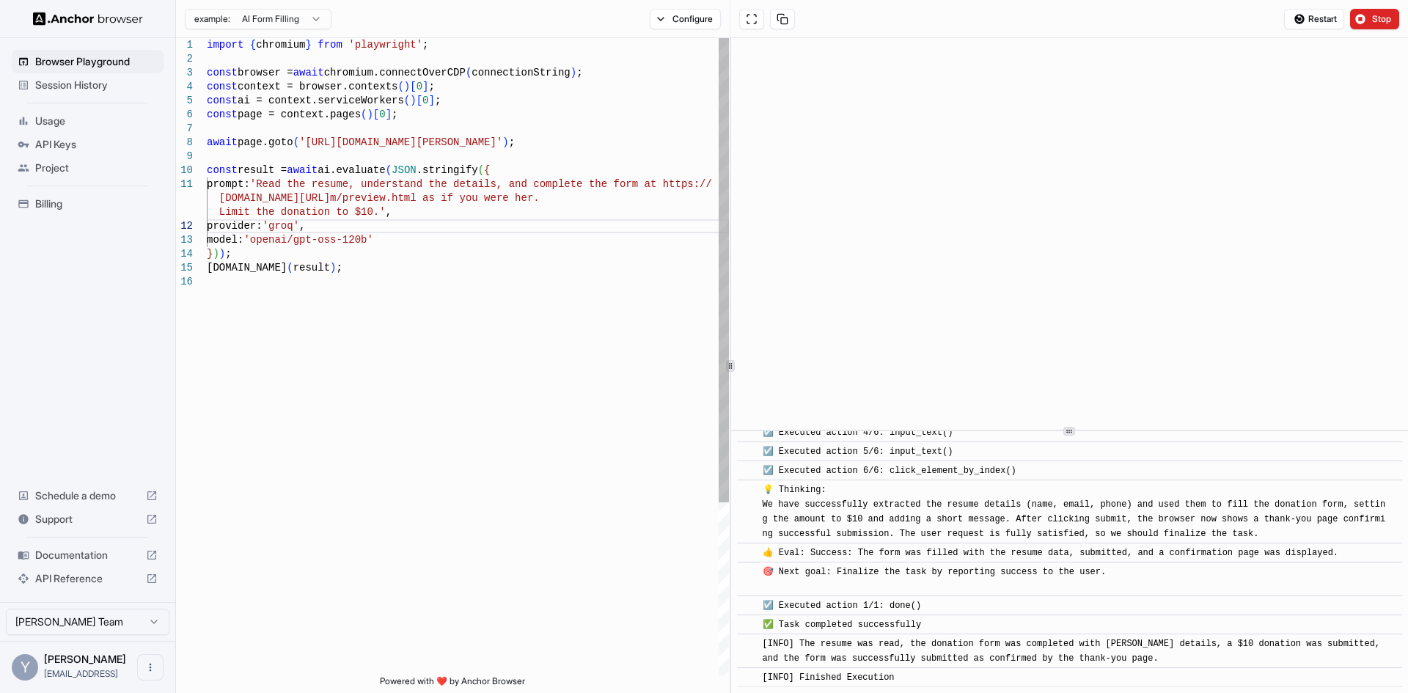
type textarea "**********"
click at [562, 147] on div "import { chromium } from 'playwright' ; const browser = await chromium.connectO…" at bounding box center [468, 475] width 522 height 874
click at [1383, 18] on span "Stop" at bounding box center [1382, 19] width 21 height 12
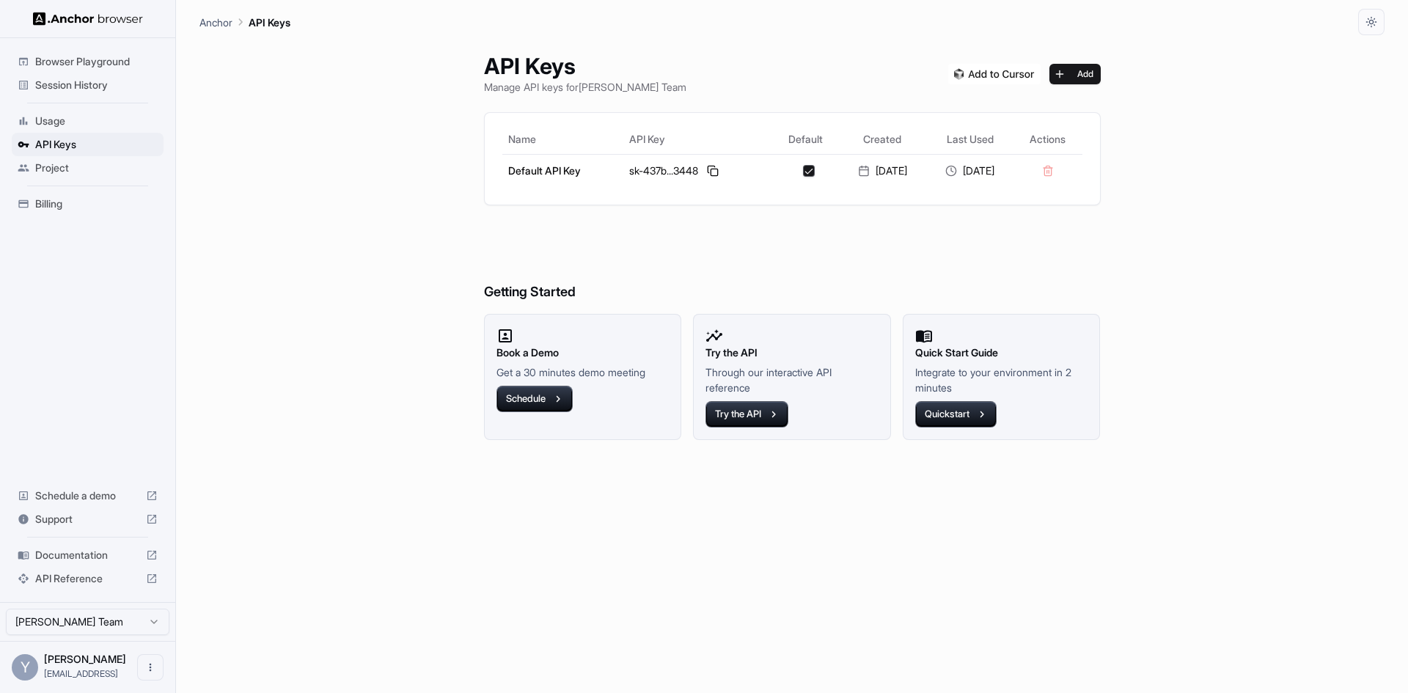
click at [708, 169] on button at bounding box center [713, 171] width 18 height 18
click at [1301, 213] on div "API Keys Manage API keys for [PERSON_NAME] Team Add Name API Key Default Create…" at bounding box center [791, 364] width 1185 height 658
click at [103, 57] on span "Browser Playground" at bounding box center [96, 61] width 122 height 15
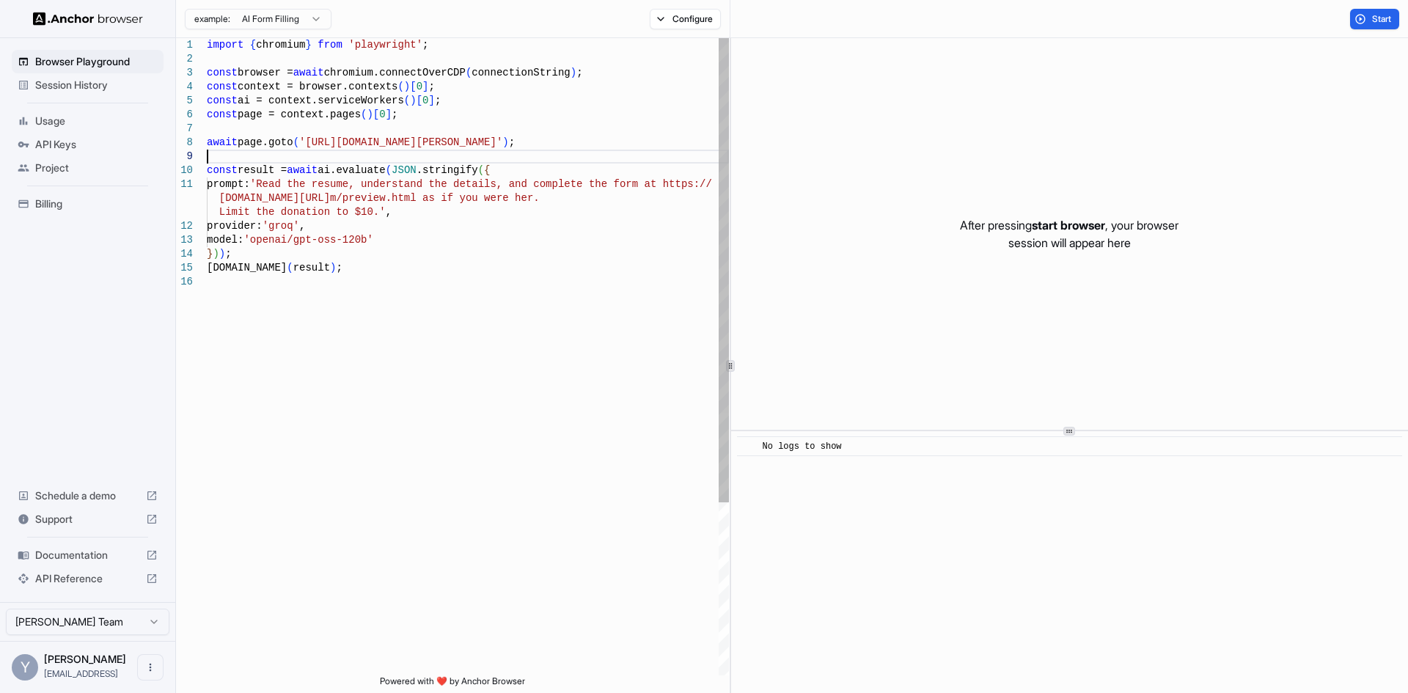
click at [528, 160] on div "import { chromium } from 'playwright' ; const browser = await chromium.connectO…" at bounding box center [468, 475] width 522 height 874
drag, startPoint x: 303, startPoint y: 144, endPoint x: 383, endPoint y: 142, distance: 80.7
click at [303, 144] on div "import { chromium } from 'playwright' ; const browser = await chromium.connectO…" at bounding box center [468, 475] width 522 height 874
click at [522, 142] on div "import { chromium } from 'playwright' ; const browser = await chromium.connectO…" at bounding box center [468, 475] width 522 height 874
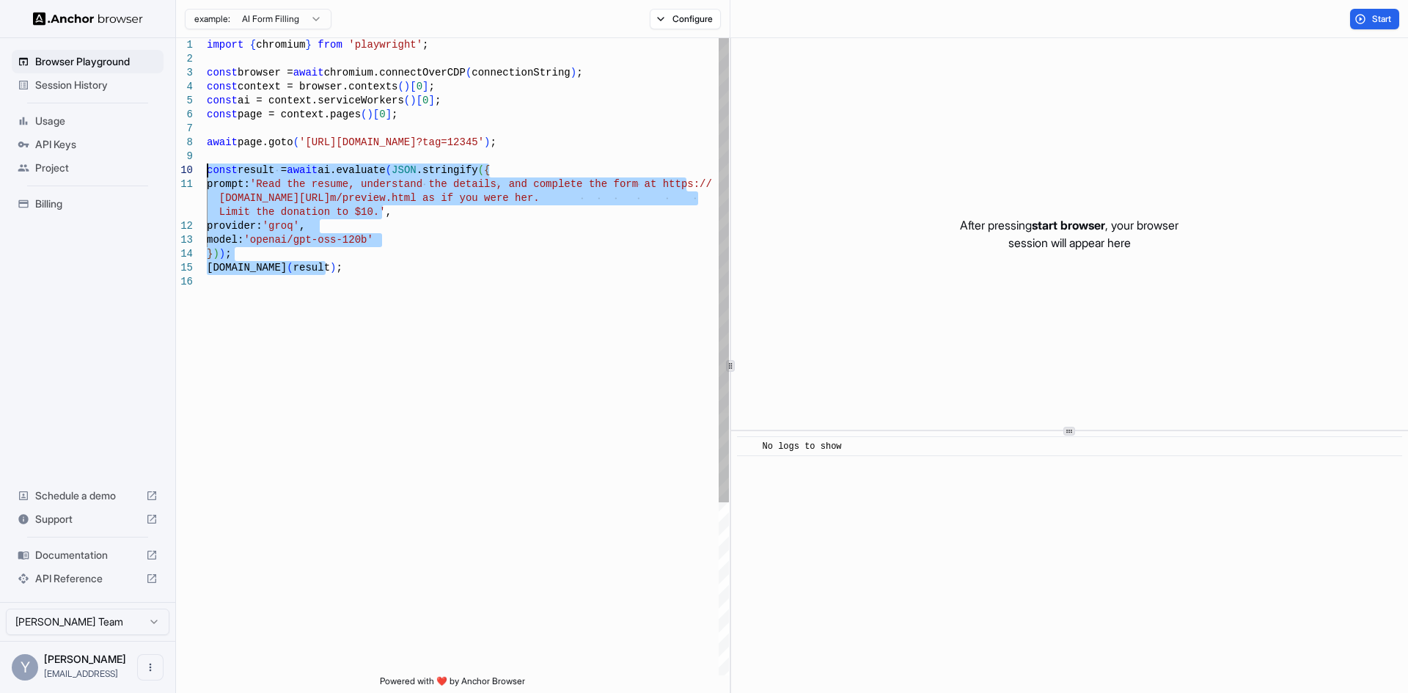
drag, startPoint x: 342, startPoint y: 273, endPoint x: 196, endPoint y: 162, distance: 183.2
click at [207, 162] on div "import { chromium } from 'playwright' ; const browser = await chromium.connectO…" at bounding box center [468, 475] width 522 height 874
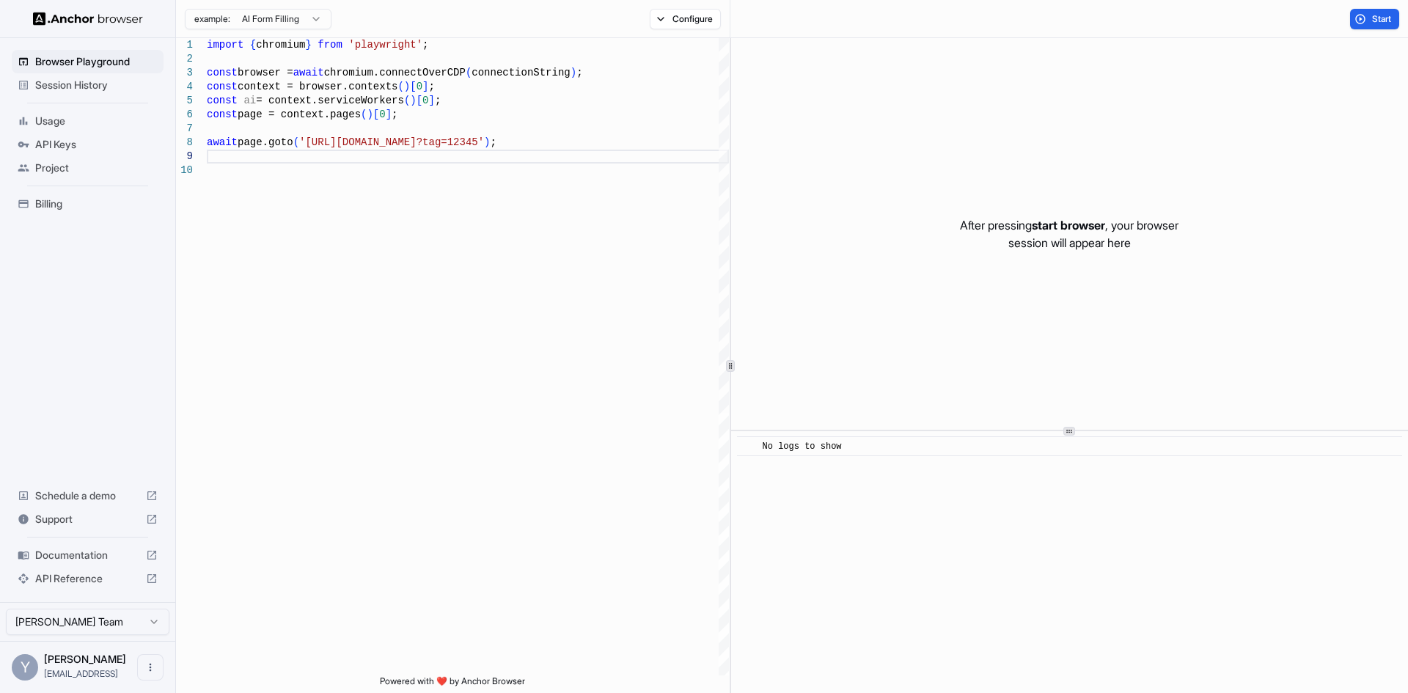
click at [1372, 19] on span "Start" at bounding box center [1382, 19] width 21 height 12
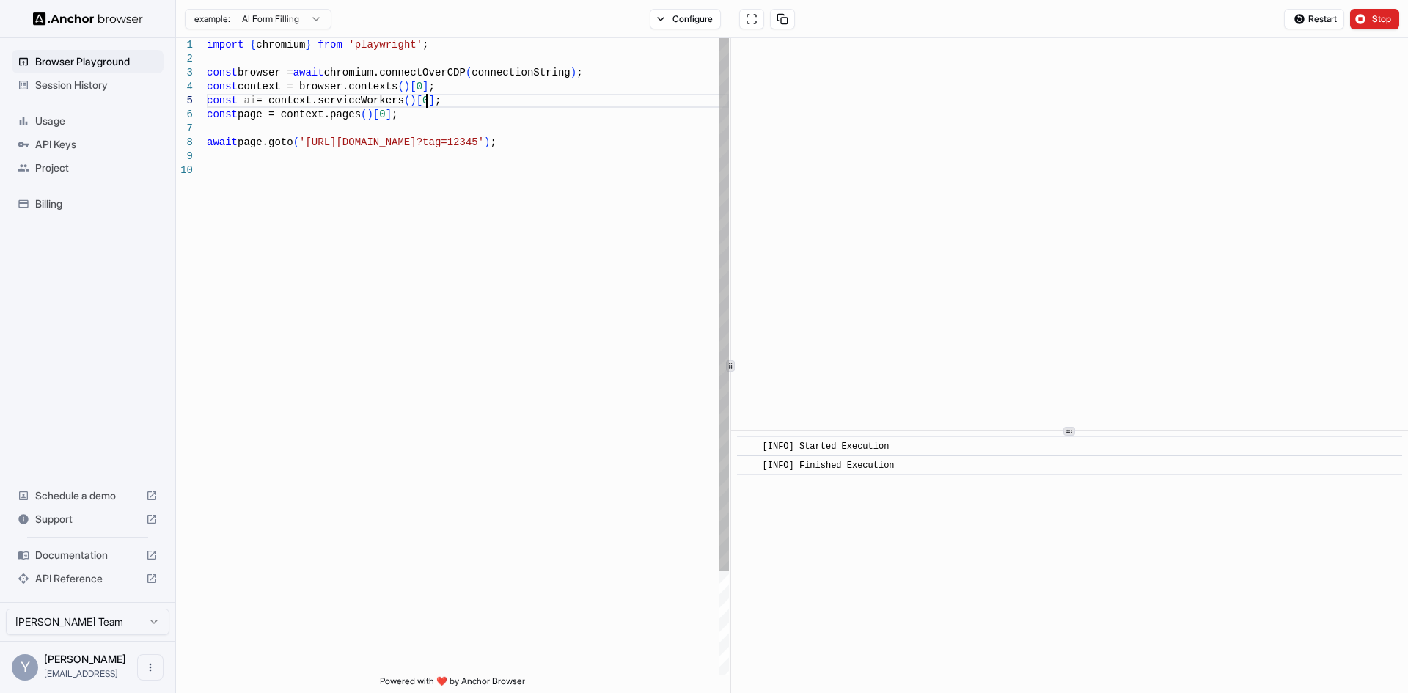
click at [441, 99] on div "import { chromium } from 'playwright' ; const browser = await chromium.connectO…" at bounding box center [468, 419] width 522 height 763
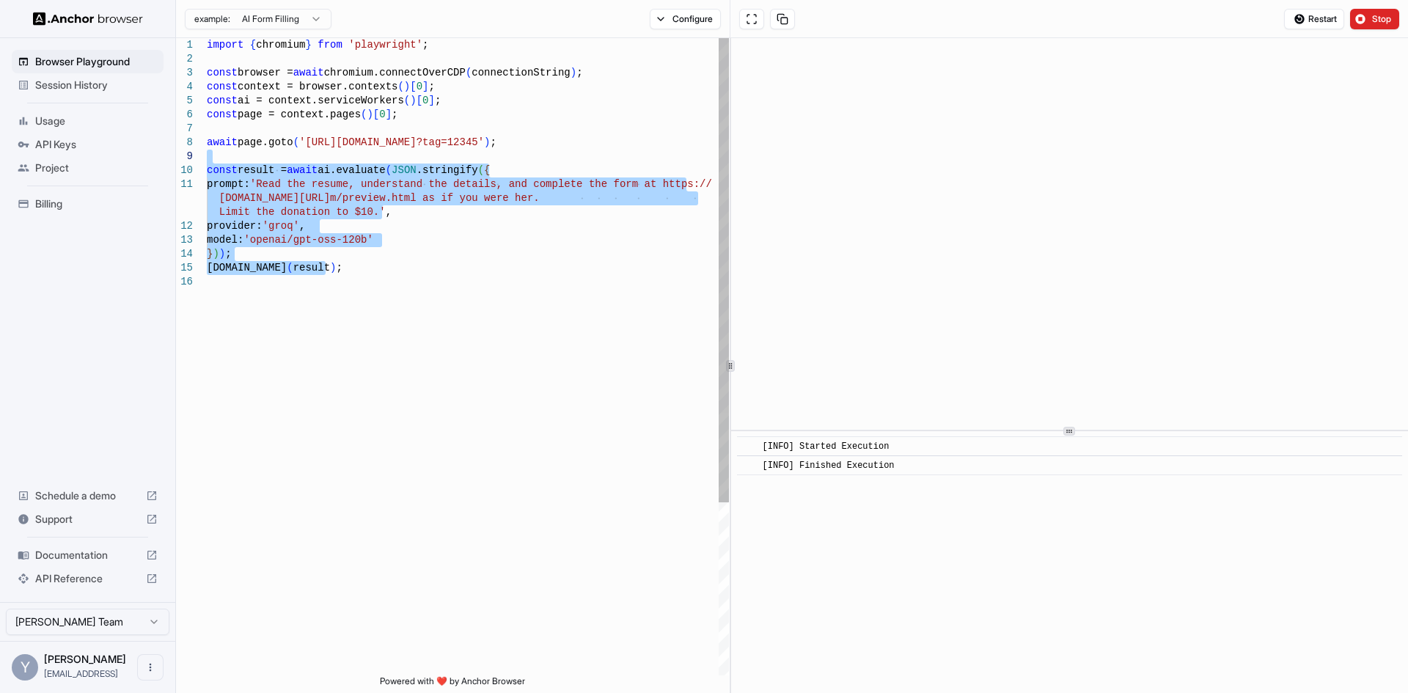
click at [452, 117] on div "import { chromium } from 'playwright' ; const browser = await chromium.connectO…" at bounding box center [468, 475] width 522 height 874
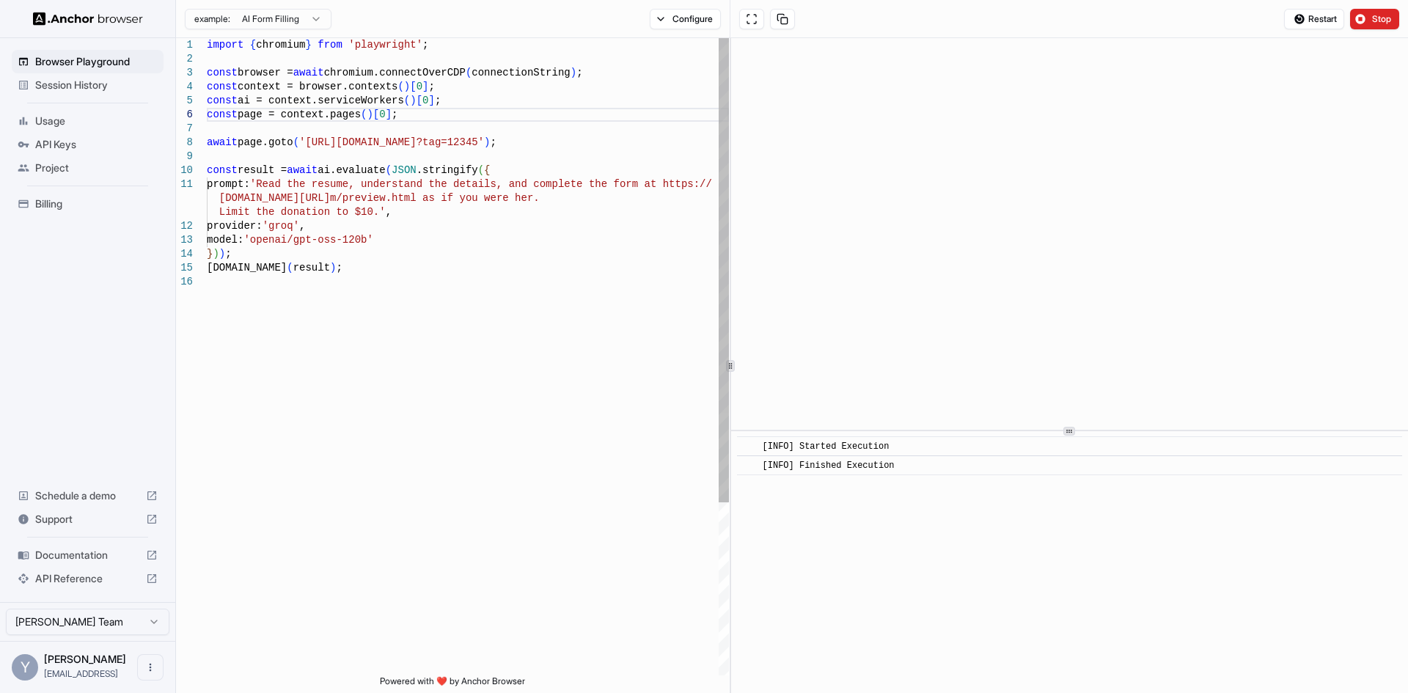
click at [443, 102] on div "import { chromium } from 'playwright' ; const browser = await chromium.connectO…" at bounding box center [468, 475] width 522 height 874
click at [247, 155] on div "import { chromium } from 'playwright' ; const browser = await chromium.connectO…" at bounding box center [468, 475] width 522 height 874
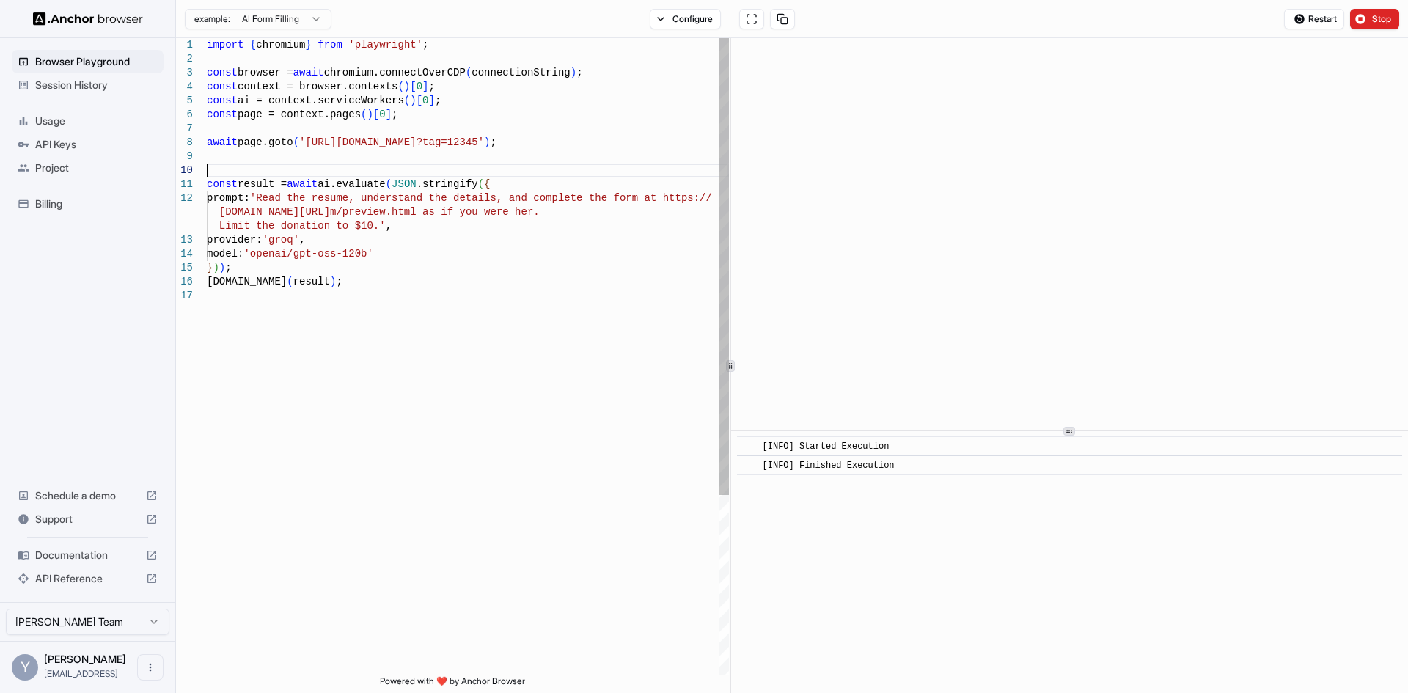
scroll to position [12, 0]
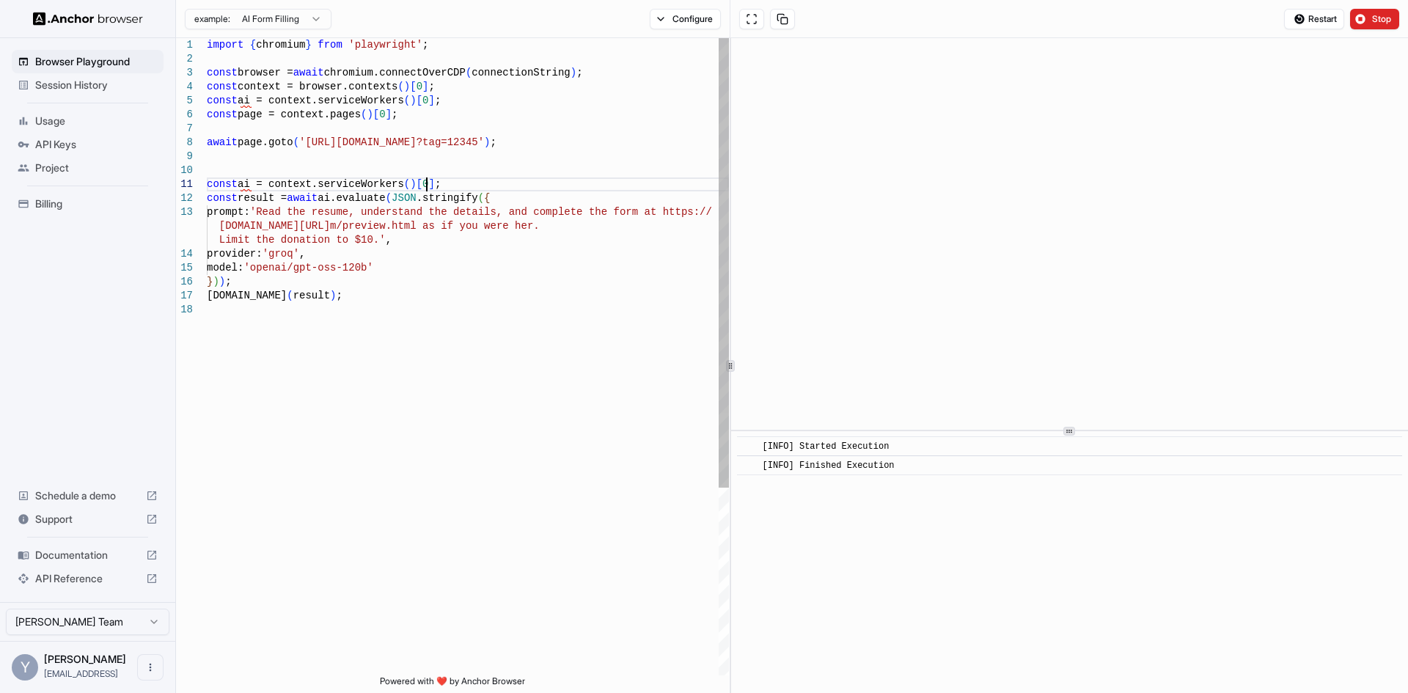
click at [284, 190] on div "import { chromium } from 'playwright' ; const browser = await chromium.connectO…" at bounding box center [468, 489] width 522 height 902
click at [444, 89] on div "import { chromium } from 'playwright' ; const browser = await chromium.connectO…" at bounding box center [468, 489] width 522 height 902
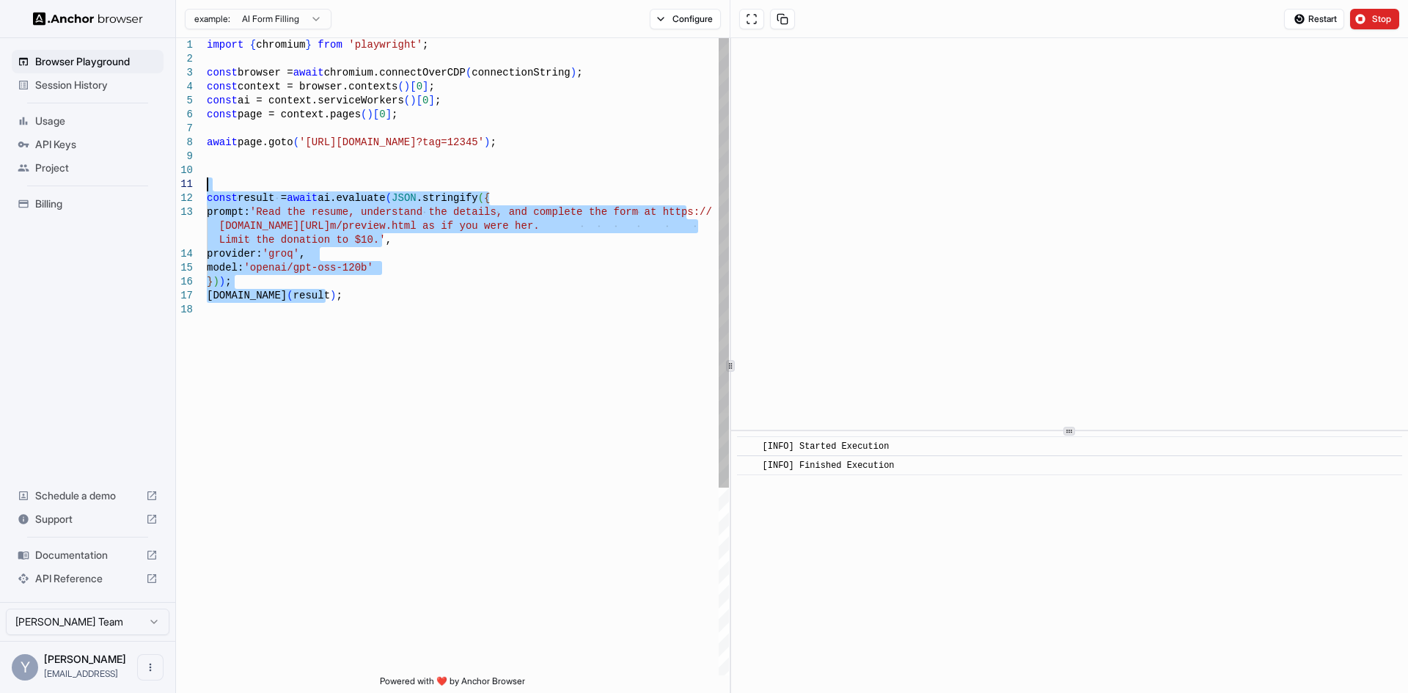
drag, startPoint x: 343, startPoint y: 297, endPoint x: 215, endPoint y: 186, distance: 169.5
click at [215, 186] on div "import { chromium } from 'playwright' ; const browser = await chromium.connectO…" at bounding box center [468, 489] width 522 height 902
click at [449, 94] on div "import { chromium } from 'playwright' ; const browser = await chromium.connectO…" at bounding box center [468, 489] width 522 height 902
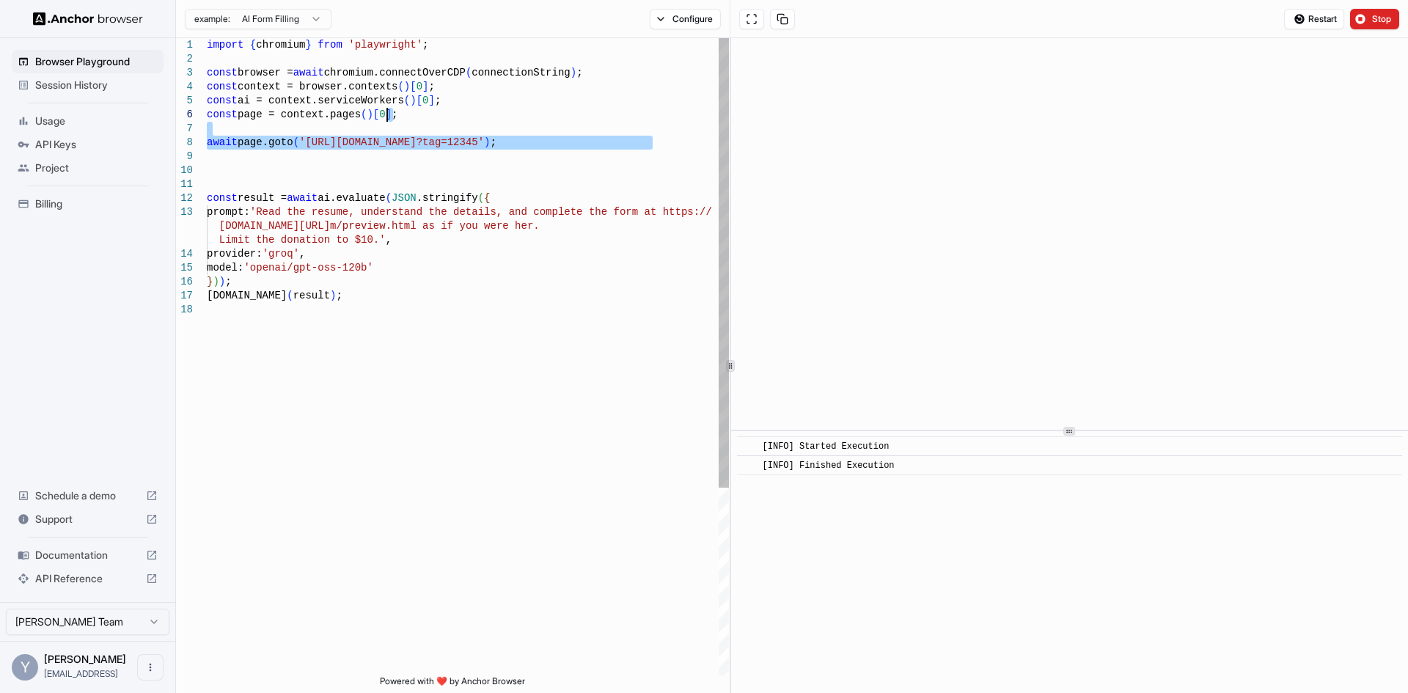
drag, startPoint x: 669, startPoint y: 143, endPoint x: 667, endPoint y: 121, distance: 22.1
click at [667, 121] on div "import { chromium } from 'playwright' ; const browser = await chromium.connectO…" at bounding box center [468, 489] width 522 height 902
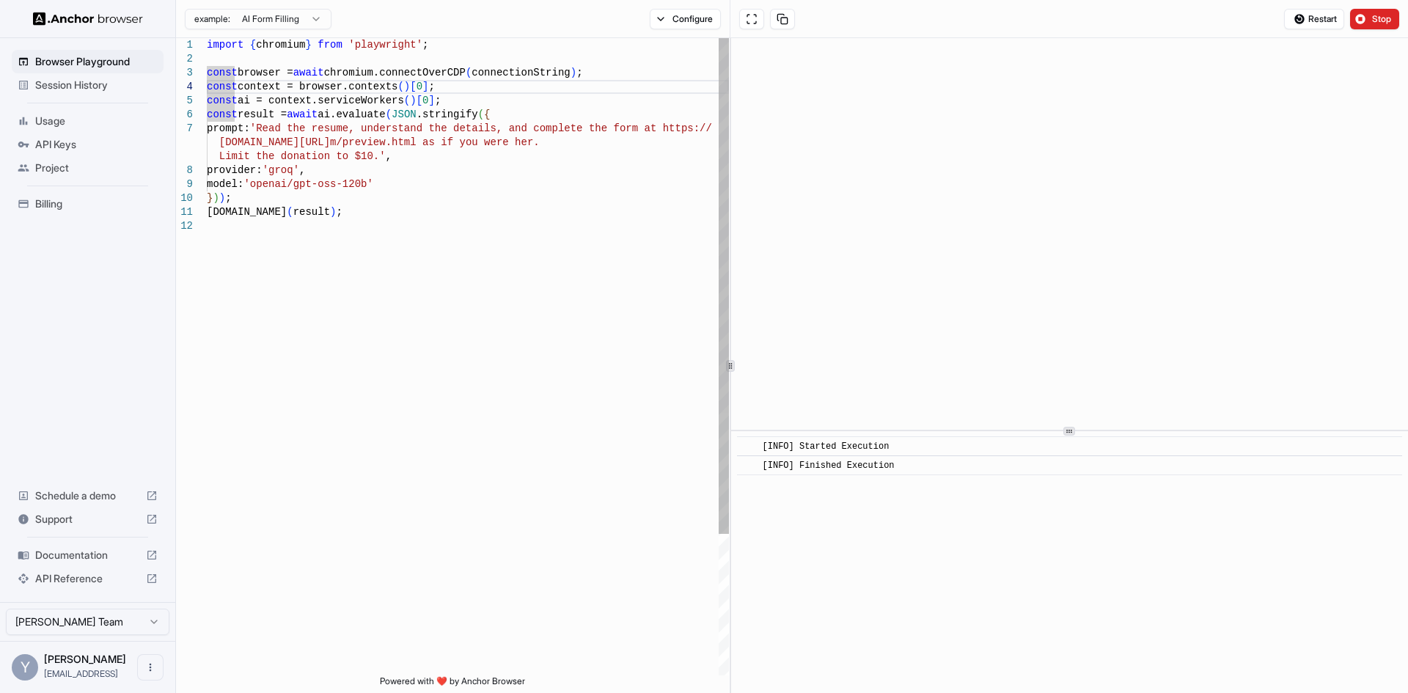
click at [232, 199] on div "import { chromium } from 'playwright' ; const browser = await chromium.connectO…" at bounding box center [468, 447] width 522 height 818
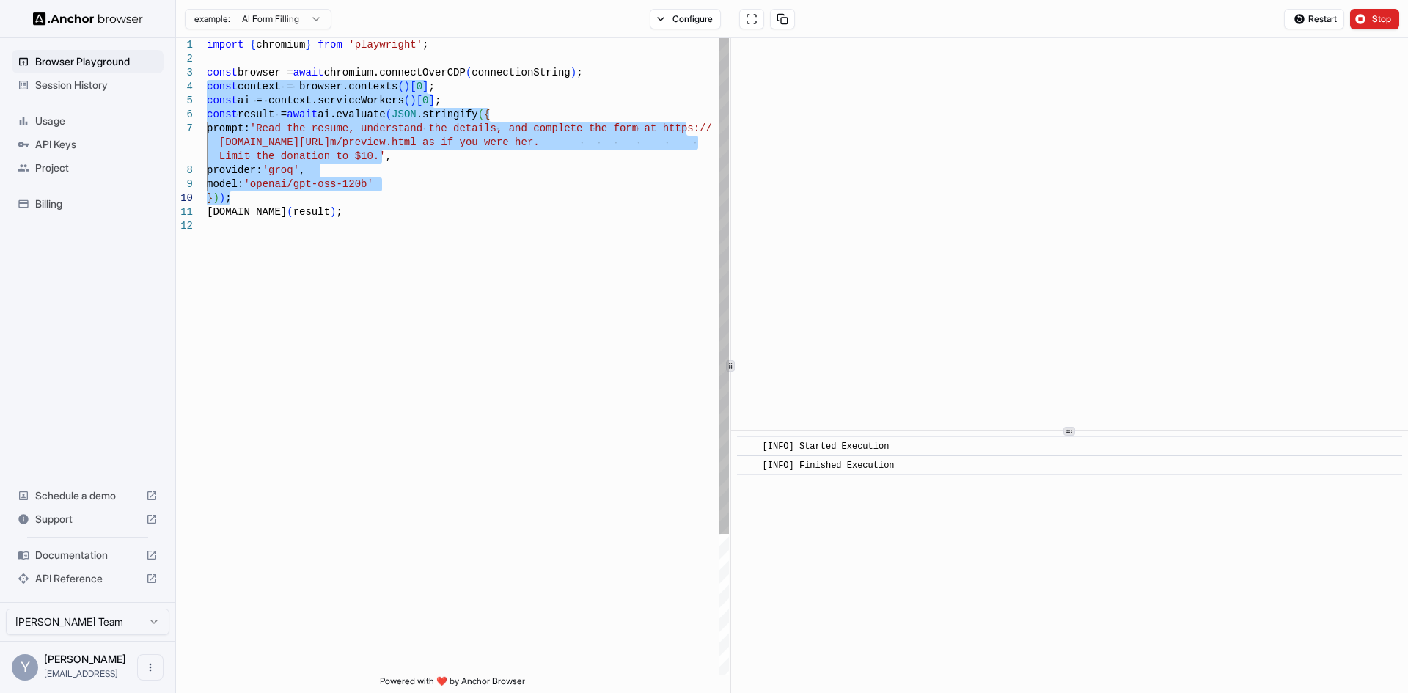
click at [346, 223] on div "import { chromium } from 'playwright' ; const browser = await chromium.connectO…" at bounding box center [468, 447] width 522 height 818
click at [290, 116] on div "import { chromium } from 'playwright' ; const browser = await chromium.connectO…" at bounding box center [468, 447] width 522 height 818
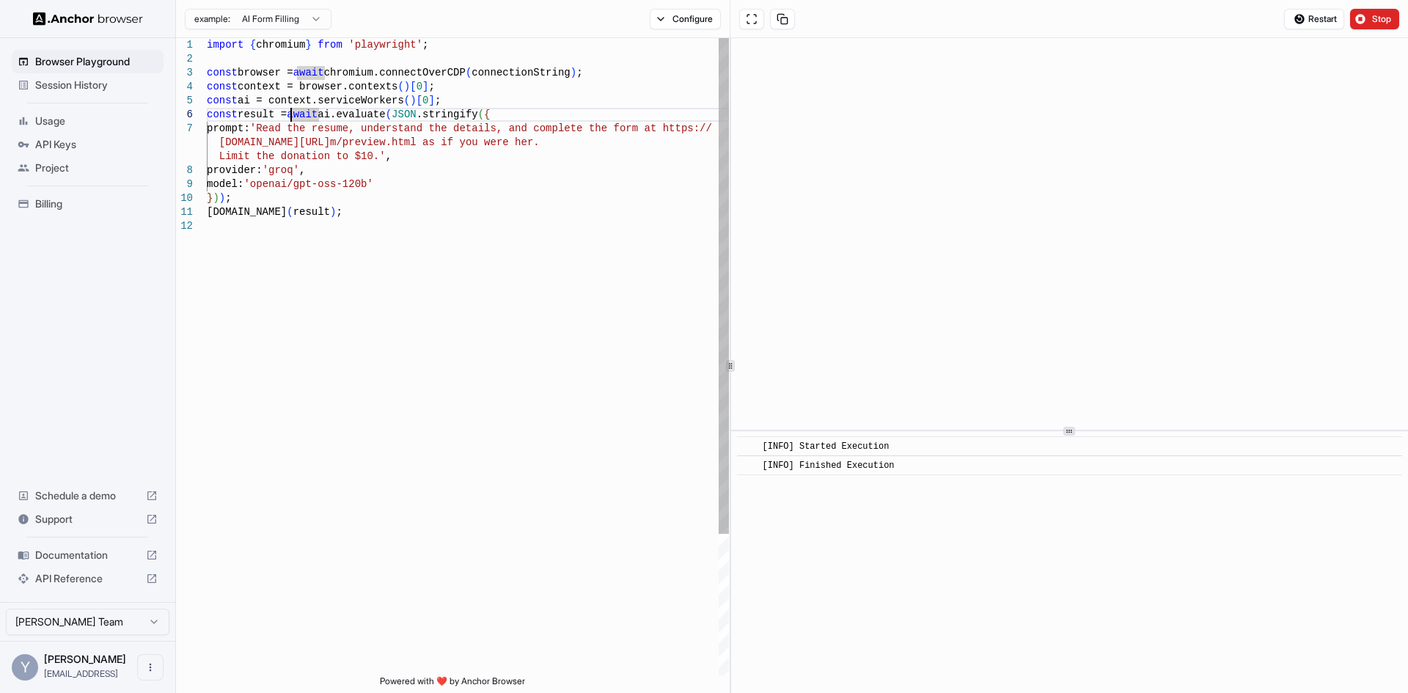
click at [422, 157] on div "import { chromium } from 'playwright' ; const browser = await chromium.connectO…" at bounding box center [468, 447] width 522 height 818
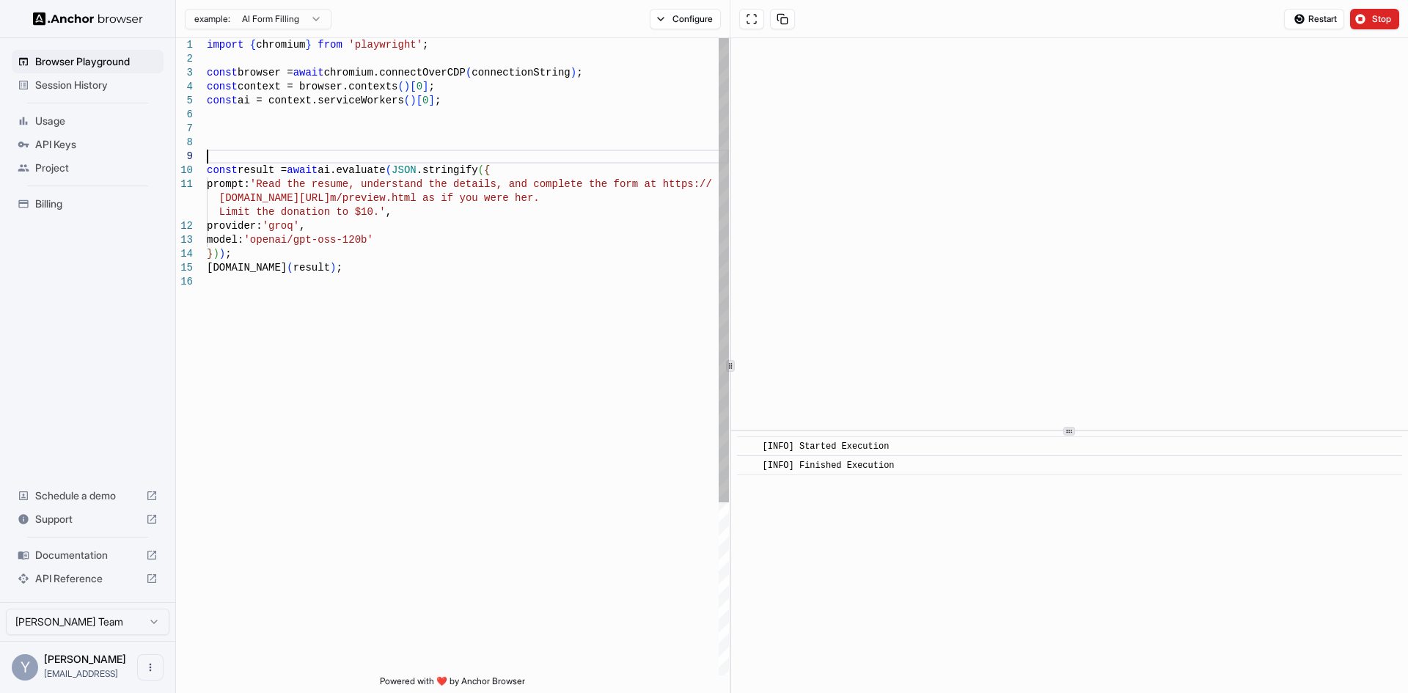
type textarea "**********"
click at [257, 71] on div "import { chromium } from 'playwright' ; const browser = await chromium.connectO…" at bounding box center [468, 475] width 522 height 874
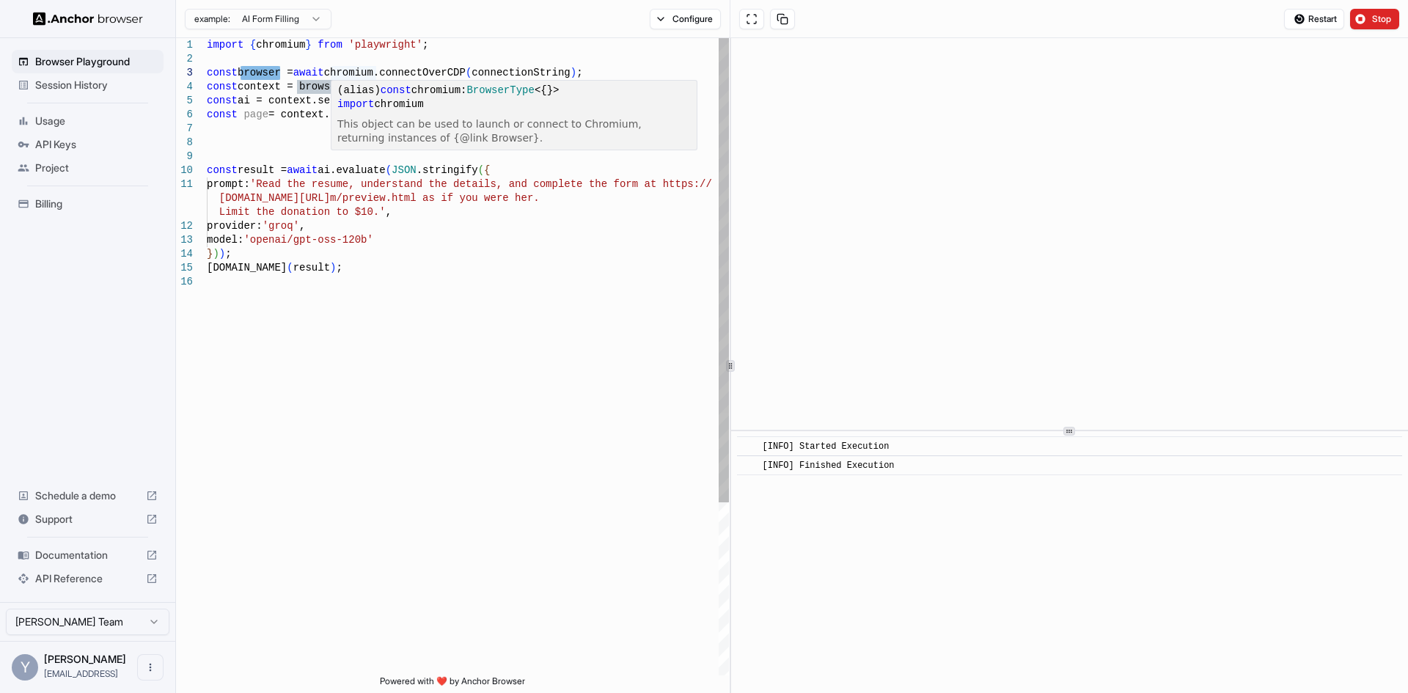
click at [359, 68] on div "import { chromium } from 'playwright' ; const browser = await chromium.connectO…" at bounding box center [468, 475] width 522 height 874
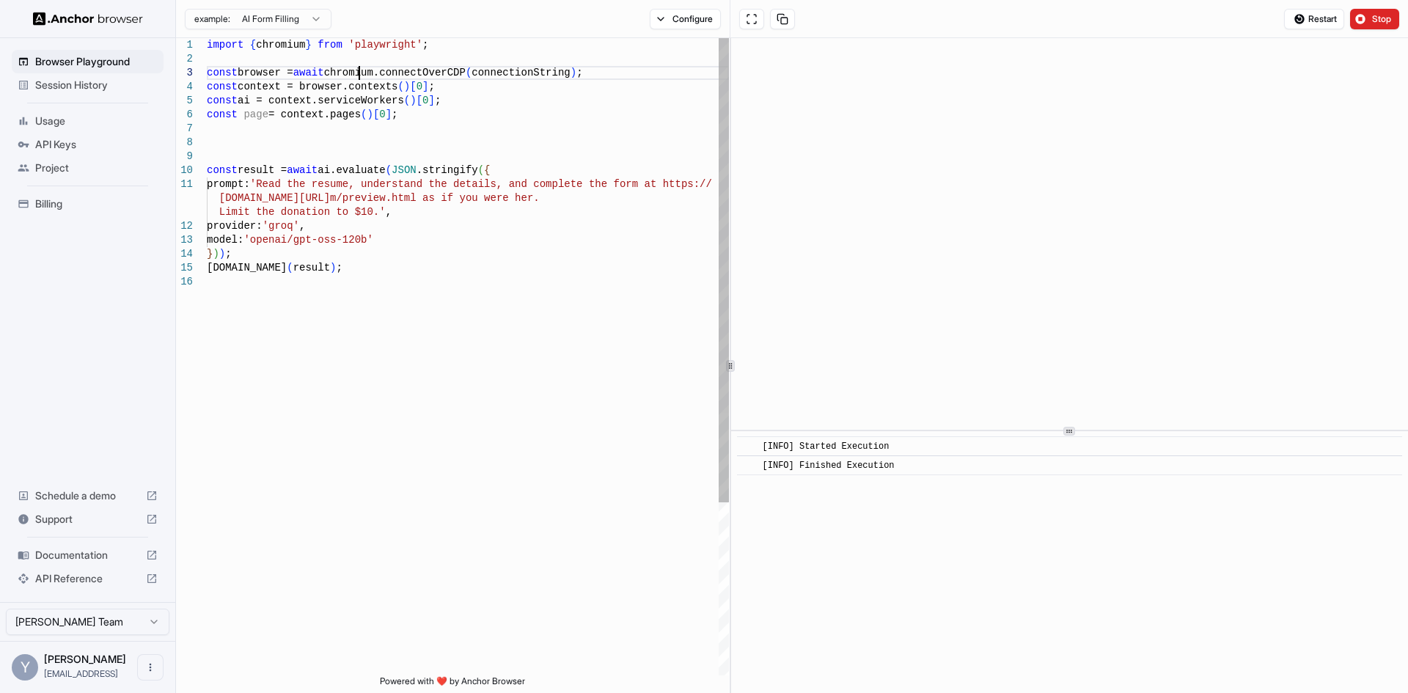
click at [359, 68] on div "import { chromium } from 'playwright' ; const browser = await chromium.connectO…" at bounding box center [468, 475] width 522 height 874
click at [1386, 12] on button "Stop" at bounding box center [1374, 19] width 49 height 21
